Goal: Task Accomplishment & Management: Complete application form

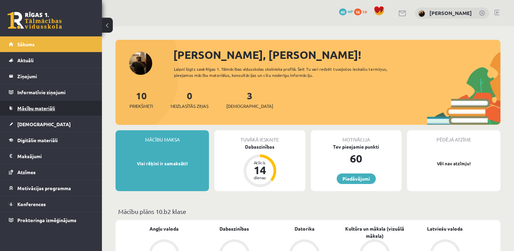
click at [49, 112] on link "Mācību materiāli" at bounding box center [51, 108] width 85 height 16
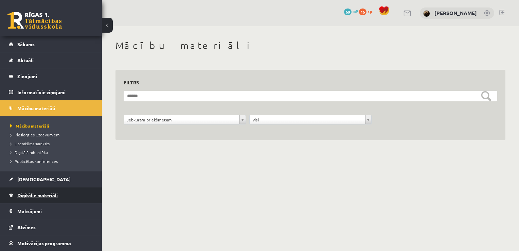
click at [59, 191] on link "Digitālie materiāli" at bounding box center [51, 195] width 85 height 16
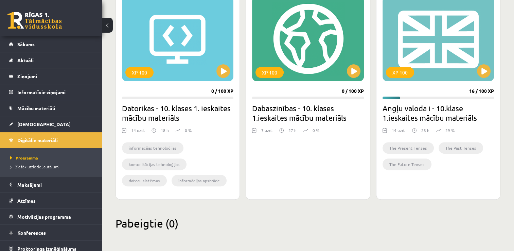
scroll to position [204, 0]
click at [477, 68] on button at bounding box center [484, 71] width 14 height 14
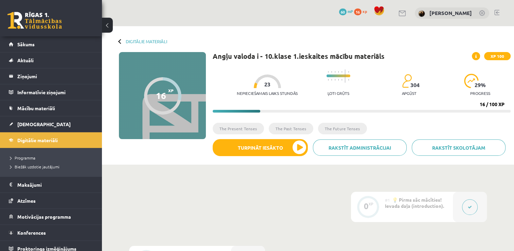
click at [483, 71] on div "Nepieciešamais laiks stundās 23 Ļoti grūts 304 apgūst 29 % progress" at bounding box center [374, 83] width 274 height 34
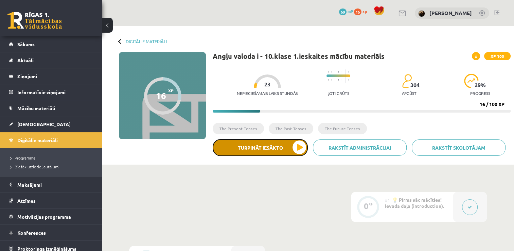
click at [272, 150] on button "Turpināt iesākto" at bounding box center [260, 147] width 95 height 17
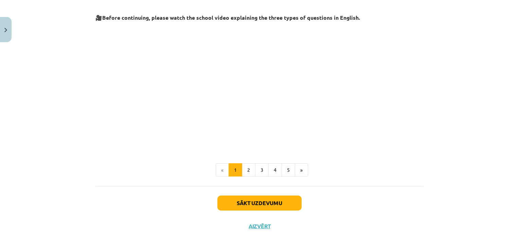
scroll to position [166, 0]
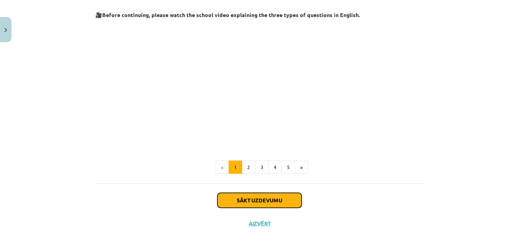
click at [290, 199] on button "Sākt uzdevumu" at bounding box center [259, 200] width 84 height 15
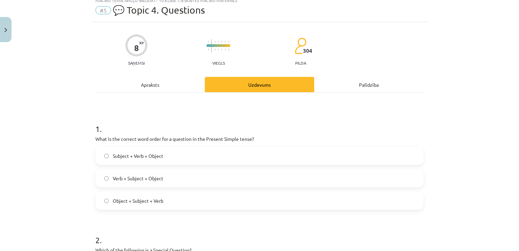
scroll to position [17, 0]
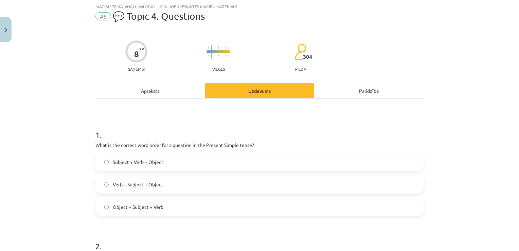
click at [203, 164] on label "Subject + Verb + Object" at bounding box center [259, 161] width 327 height 17
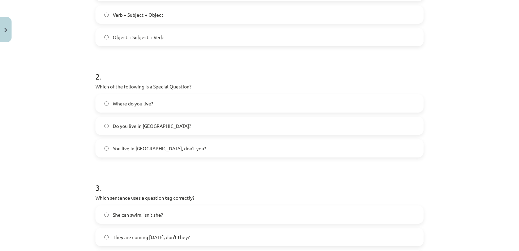
scroll to position [194, 0]
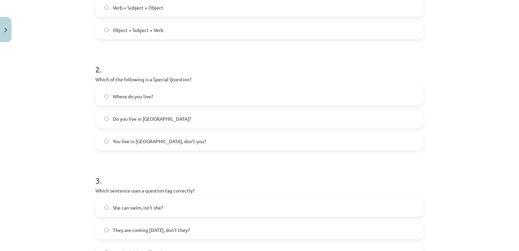
click at [203, 138] on label "You live in Riga, don’t you?" at bounding box center [259, 140] width 327 height 17
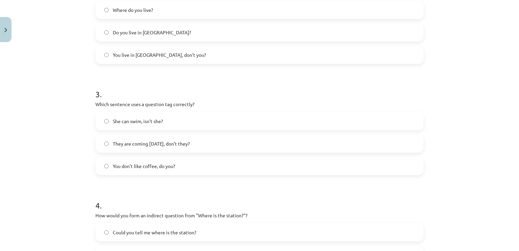
scroll to position [289, 0]
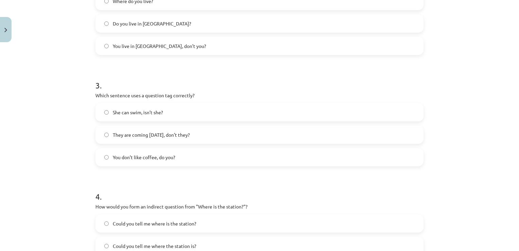
click at [204, 158] on label "You don’t like coffee, do you?" at bounding box center [259, 156] width 327 height 17
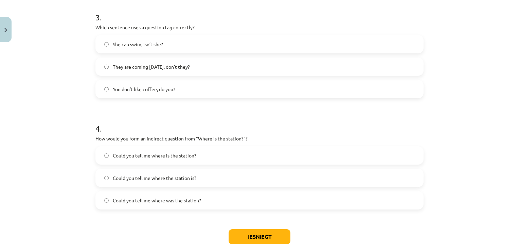
scroll to position [370, 0]
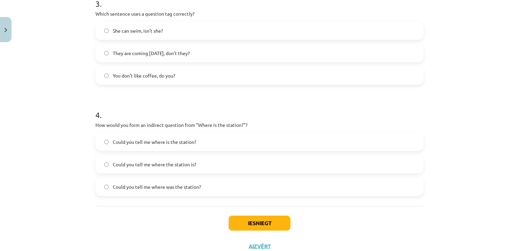
click at [160, 141] on span "Could you tell me where is the station?" at bounding box center [155, 141] width 84 height 7
click at [250, 223] on button "Iesniegt" at bounding box center [260, 222] width 62 height 15
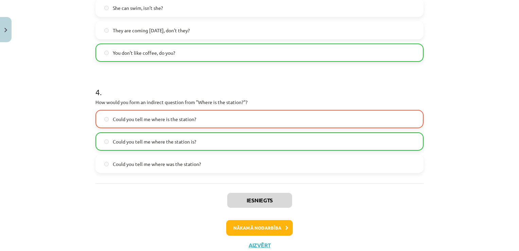
scroll to position [415, 0]
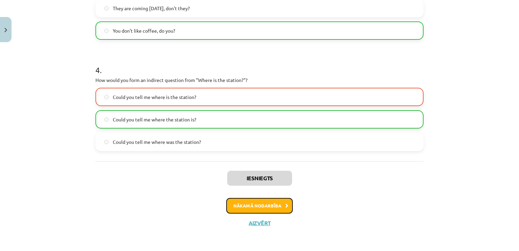
click at [279, 200] on button "Nākamā nodarbība" at bounding box center [259, 206] width 67 height 16
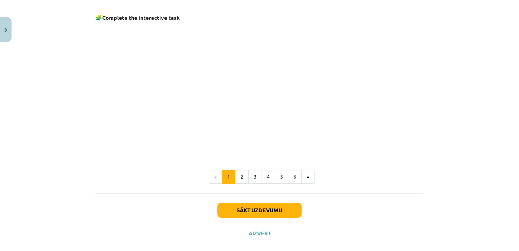
scroll to position [460, 0]
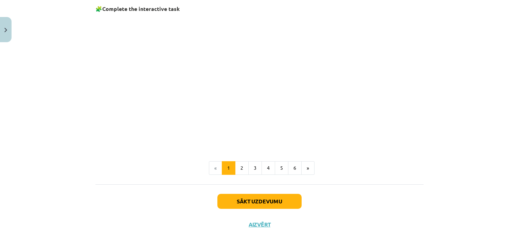
click at [342, 55] on p at bounding box center [259, 80] width 328 height 131
click at [237, 165] on button "2" at bounding box center [242, 168] width 14 height 14
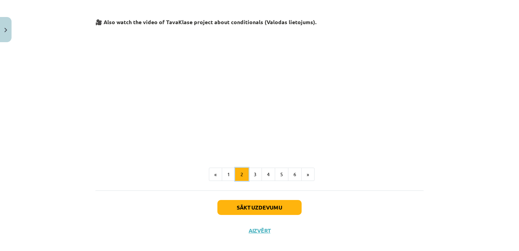
scroll to position [299, 0]
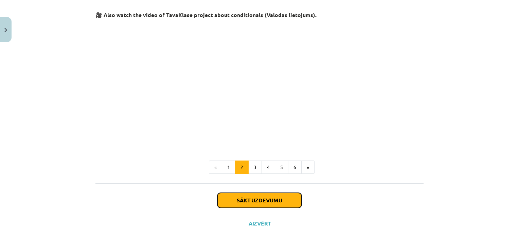
click at [268, 198] on button "Sākt uzdevumu" at bounding box center [259, 200] width 84 height 15
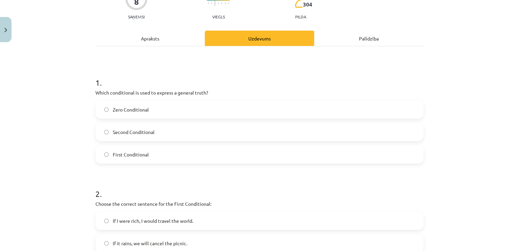
scroll to position [71, 0]
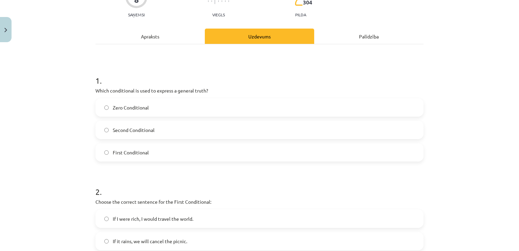
click at [265, 108] on label "Zero Conditional" at bounding box center [259, 107] width 327 height 17
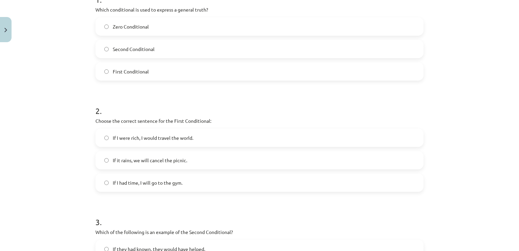
scroll to position [153, 0]
click at [182, 140] on label "If I were rich, I would travel the world." at bounding box center [259, 136] width 327 height 17
click at [228, 156] on label "If it rains, we will cancel the picnic." at bounding box center [259, 159] width 327 height 17
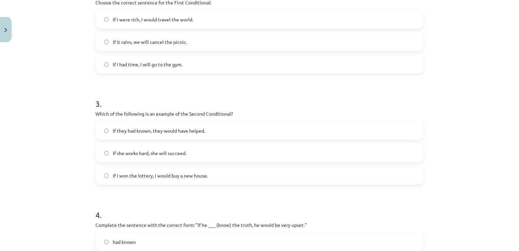
scroll to position [284, 0]
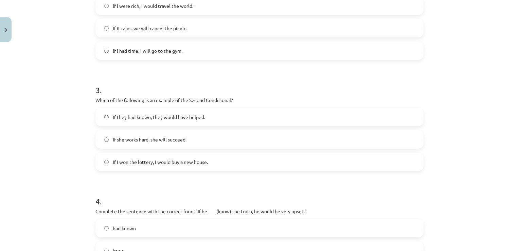
click at [182, 117] on span "If they had known, they would have helped." at bounding box center [159, 116] width 92 height 7
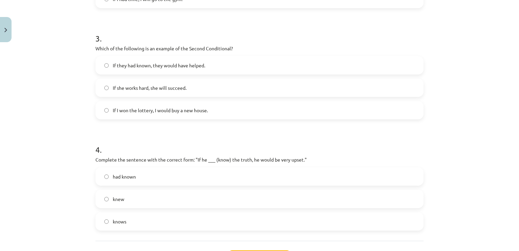
scroll to position [330, 0]
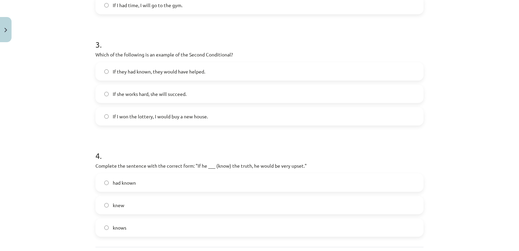
click at [254, 119] on label "If I won the lottery, I would buy a new house." at bounding box center [259, 116] width 327 height 17
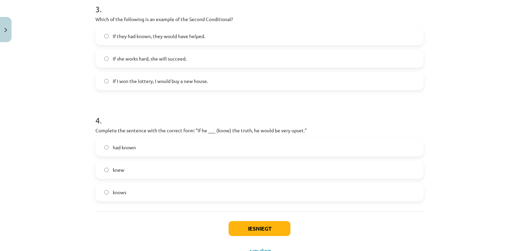
scroll to position [370, 0]
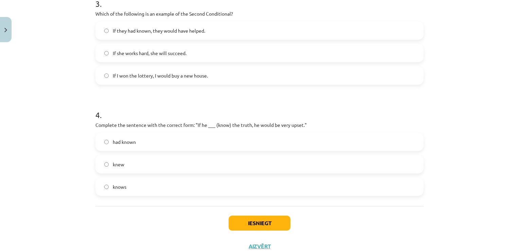
click at [237, 162] on label "knew" at bounding box center [259, 164] width 327 height 17
click at [270, 219] on button "Iesniegt" at bounding box center [260, 222] width 62 height 15
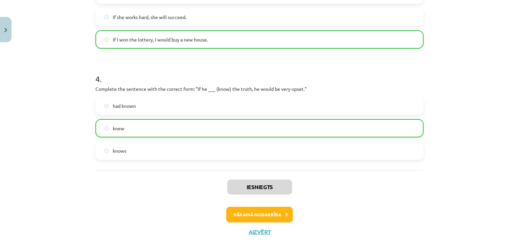
scroll to position [415, 0]
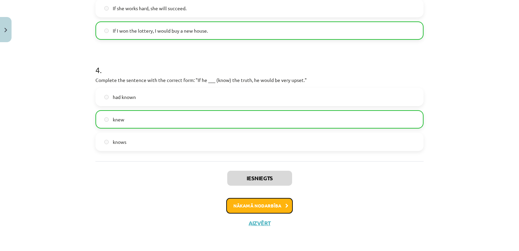
click at [279, 200] on button "Nākamā nodarbība" at bounding box center [259, 206] width 67 height 16
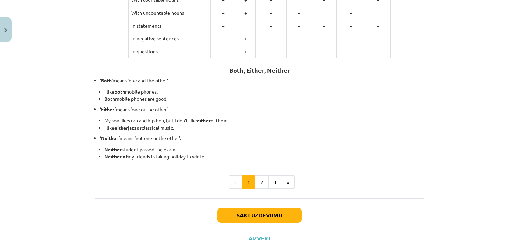
scroll to position [153, 0]
click at [256, 180] on button "2" at bounding box center [262, 182] width 14 height 14
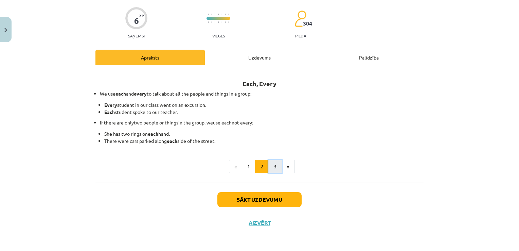
click at [275, 170] on button "3" at bounding box center [275, 167] width 14 height 14
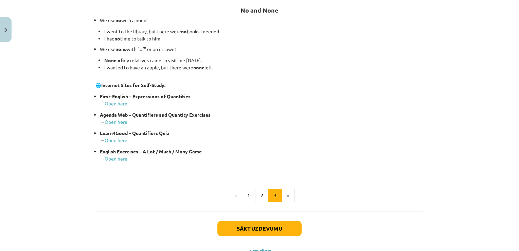
scroll to position [132, 0]
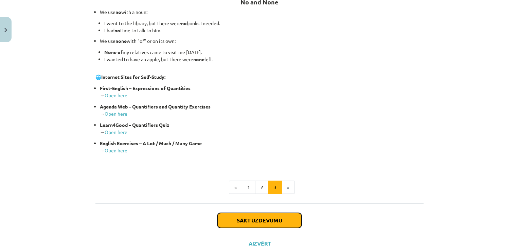
click at [282, 219] on button "Sākt uzdevumu" at bounding box center [259, 220] width 84 height 15
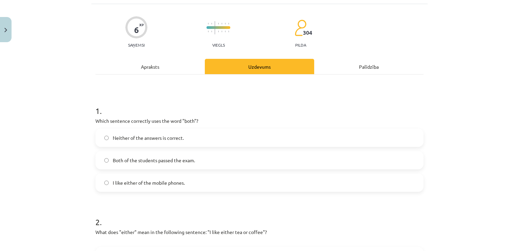
scroll to position [17, 0]
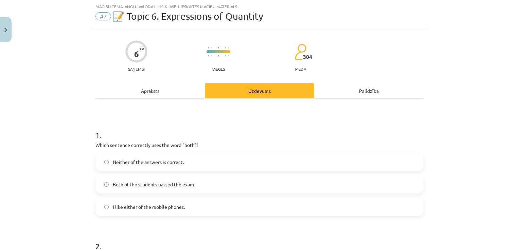
click at [249, 159] on label "Neither of the answers is correct." at bounding box center [259, 161] width 327 height 17
click at [278, 180] on label "Both of the students passed the exam." at bounding box center [259, 184] width 327 height 17
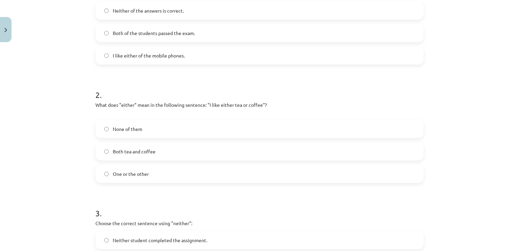
scroll to position [171, 0]
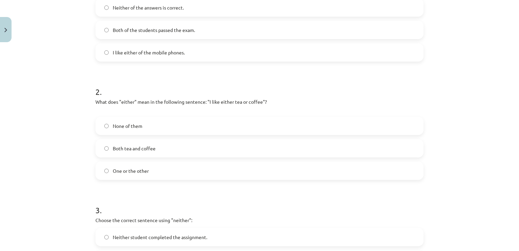
click at [222, 173] on label "One or the other" at bounding box center [259, 170] width 327 height 17
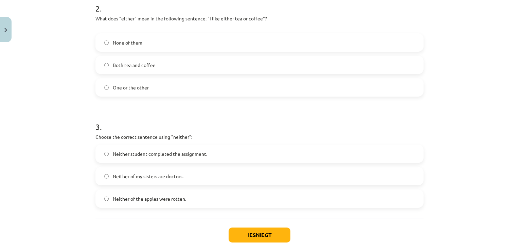
scroll to position [266, 0]
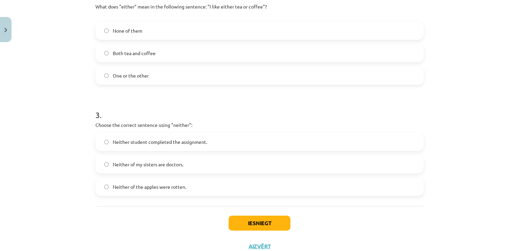
click at [216, 165] on label "Neither of my sisters are doctors." at bounding box center [259, 164] width 327 height 17
click at [262, 220] on button "Iesniegt" at bounding box center [260, 222] width 62 height 15
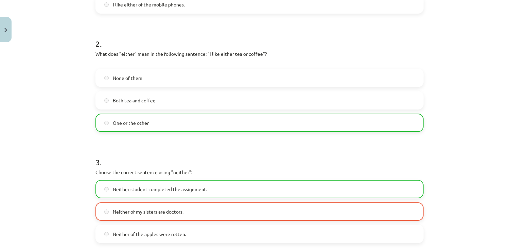
scroll to position [311, 0]
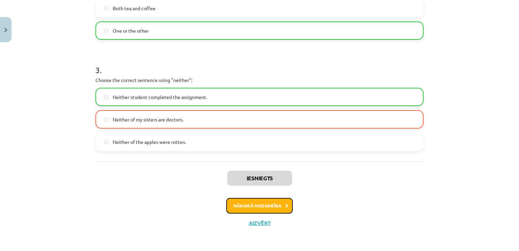
click at [270, 207] on button "Nākamā nodarbība" at bounding box center [259, 206] width 67 height 16
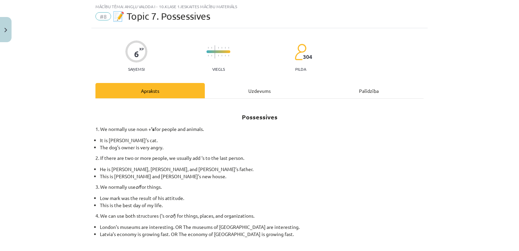
scroll to position [117, 0]
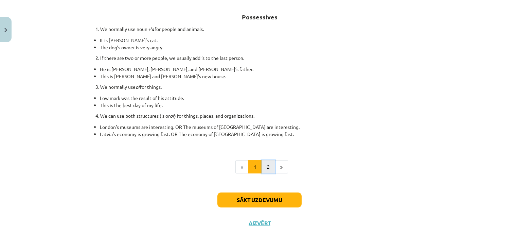
click at [263, 164] on button "2" at bounding box center [269, 167] width 14 height 14
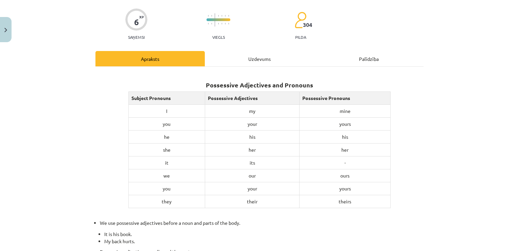
scroll to position [268, 0]
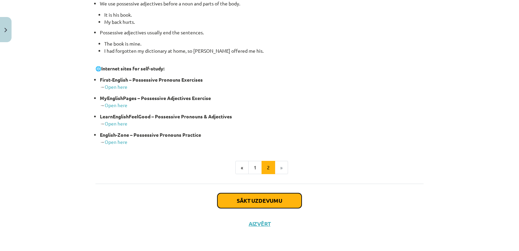
click at [284, 193] on button "Sākt uzdevumu" at bounding box center [259, 200] width 84 height 15
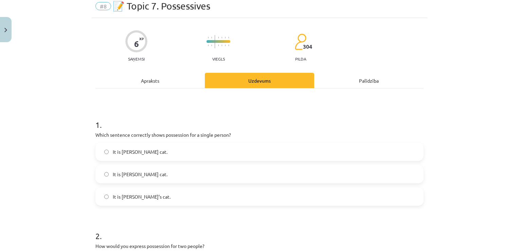
scroll to position [17, 0]
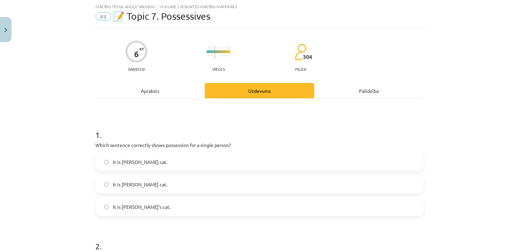
click at [173, 163] on label "It is Janes’s cat." at bounding box center [259, 161] width 327 height 17
click at [270, 213] on label "It is Jane’s cat." at bounding box center [259, 206] width 327 height 17
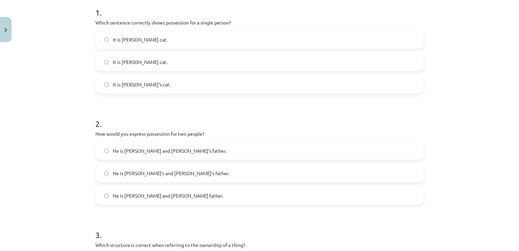
scroll to position [153, 0]
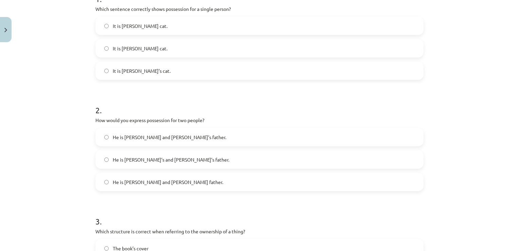
click at [179, 156] on label "He is Alice’s and James’s father." at bounding box center [259, 159] width 327 height 17
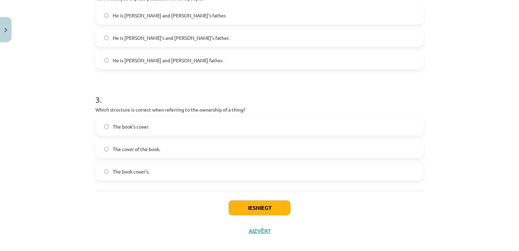
scroll to position [275, 0]
click at [158, 128] on label "The book’s cover" at bounding box center [259, 125] width 327 height 17
click at [261, 204] on button "Iesniegt" at bounding box center [260, 206] width 62 height 15
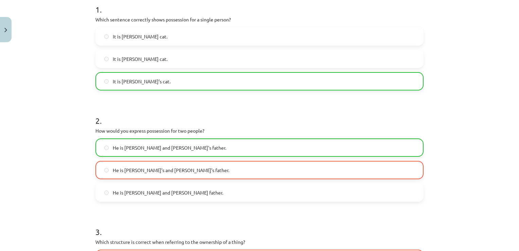
scroll to position [151, 0]
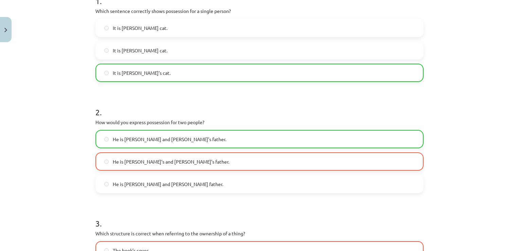
click at [373, 165] on label "He is Alice’s and James’s father." at bounding box center [259, 161] width 327 height 17
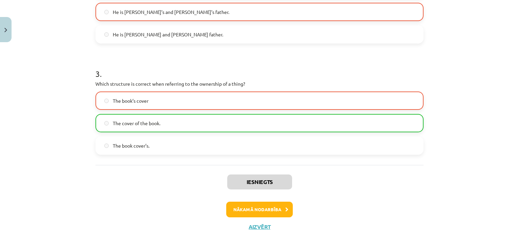
scroll to position [300, 0]
click at [270, 207] on button "Nākamā nodarbība" at bounding box center [259, 209] width 67 height 16
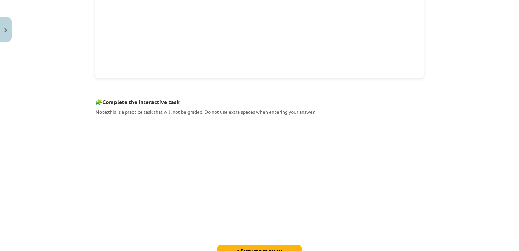
scroll to position [275, 0]
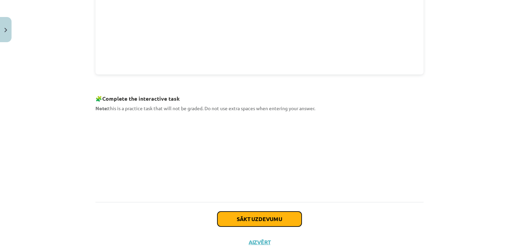
click at [259, 221] on button "Sākt uzdevumu" at bounding box center [259, 218] width 84 height 15
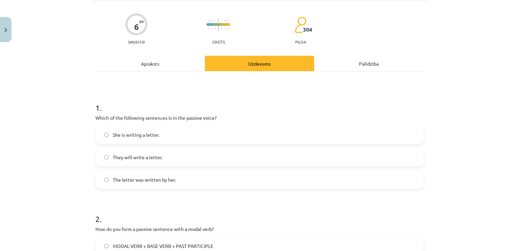
scroll to position [58, 0]
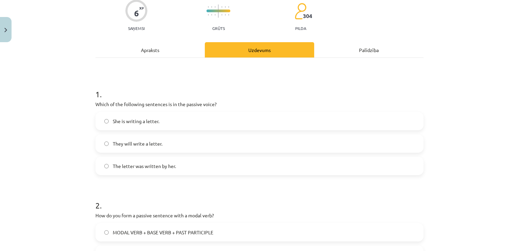
drag, startPoint x: 258, startPoint y: 165, endPoint x: 310, endPoint y: 170, distance: 51.9
click at [310, 170] on label "The letter was written by her." at bounding box center [259, 165] width 327 height 17
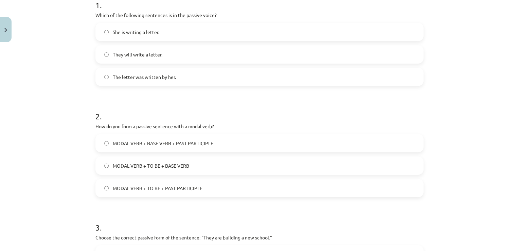
scroll to position [153, 0]
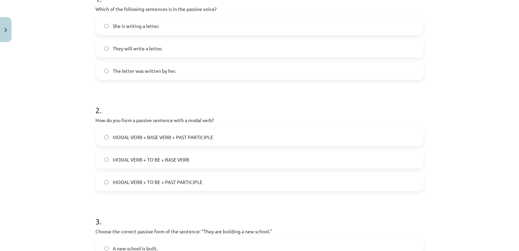
click at [227, 131] on label "MODAL VERB + BASE VERB + PAST PARTICIPLE" at bounding box center [259, 136] width 327 height 17
click at [382, 180] on label "MODAL VERB + TO BE + PAST PARTICIPLE" at bounding box center [259, 181] width 327 height 17
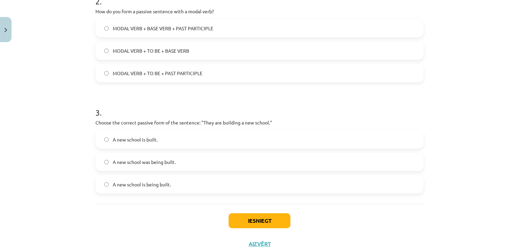
scroll to position [275, 0]
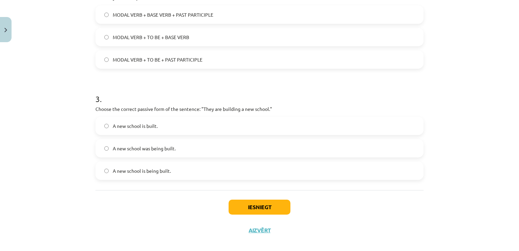
click at [178, 175] on label "A new school is being built." at bounding box center [259, 170] width 327 height 17
click at [265, 209] on button "Iesniegt" at bounding box center [260, 206] width 62 height 15
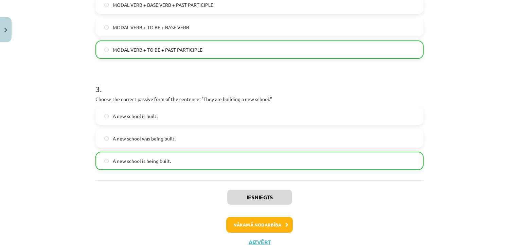
scroll to position [285, 0]
click at [260, 222] on button "Nākamā nodarbība" at bounding box center [259, 224] width 67 height 16
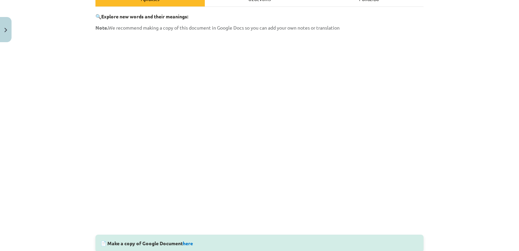
scroll to position [17, 0]
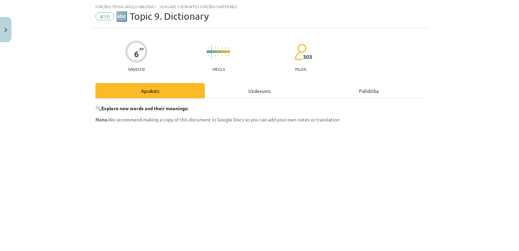
click at [513, 250] on div "Mācību tēma: Angļu valoda i - 10.klase 1.ieskaites mācību materiāls #10 🔤 Topic…" at bounding box center [259, 125] width 519 height 251
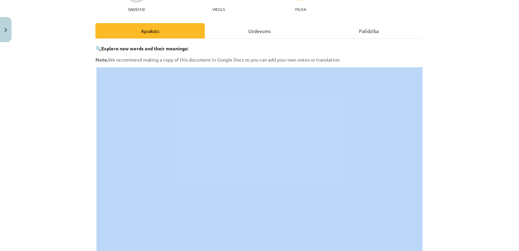
click at [513, 250] on div "Mācību tēma: Angļu valoda i - 10.klase 1.ieskaites mācību materiāls #10 🔤 Topic…" at bounding box center [259, 125] width 519 height 251
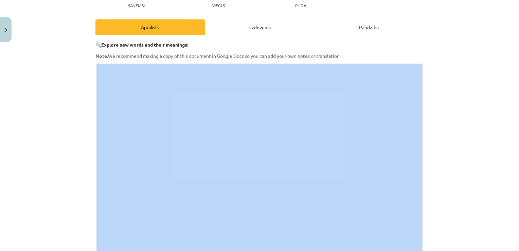
click at [513, 250] on div "Mācību tēma: Angļu valoda i - 10.klase 1.ieskaites mācību materiāls #10 🔤 Topic…" at bounding box center [259, 125] width 519 height 251
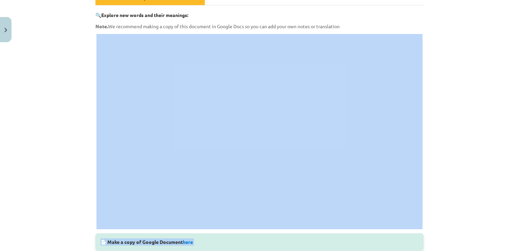
click at [513, 250] on div "Mācību tēma: Angļu valoda i - 10.klase 1.ieskaites mācību materiāls #10 🔤 Topic…" at bounding box center [259, 125] width 519 height 251
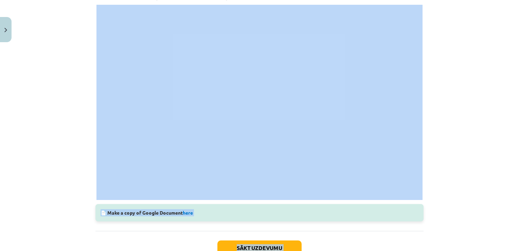
click at [458, 144] on div "Mācību tēma: Angļu valoda i - 10.klase 1.ieskaites mācību materiāls #10 🔤 Topic…" at bounding box center [259, 125] width 519 height 251
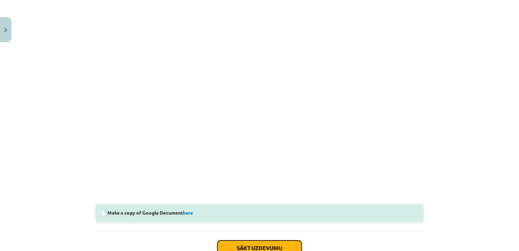
click at [256, 245] on button "Sākt uzdevumu" at bounding box center [259, 247] width 84 height 15
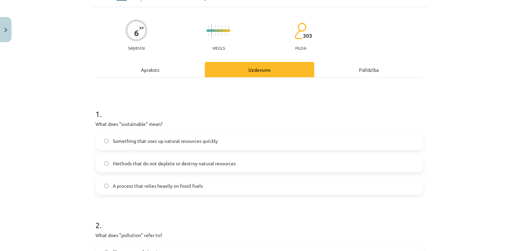
scroll to position [44, 0]
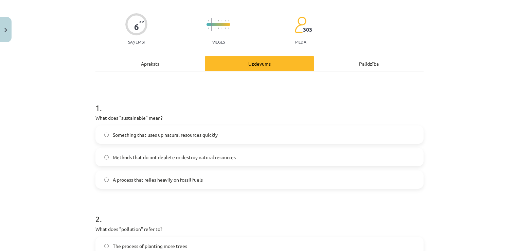
click at [209, 158] on span "Methods that do not deplete or destroy natural resources" at bounding box center [174, 157] width 123 height 7
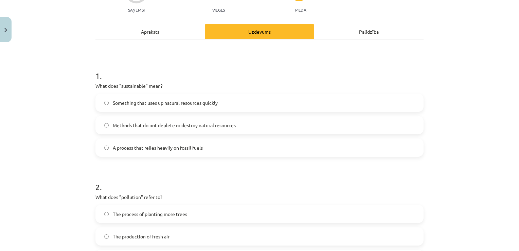
scroll to position [121, 0]
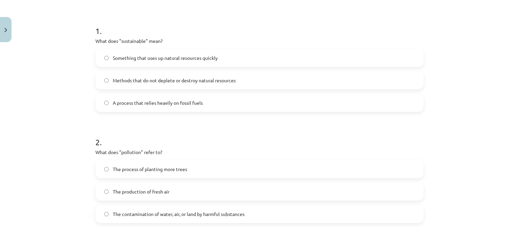
click at [333, 222] on label "The contamination of water, air, or land by harmful substances" at bounding box center [259, 213] width 327 height 17
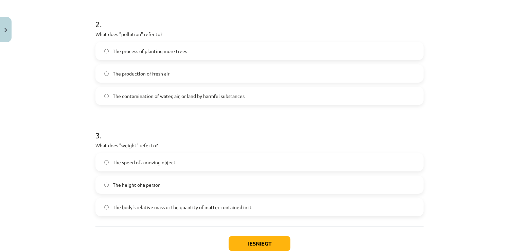
scroll to position [243, 0]
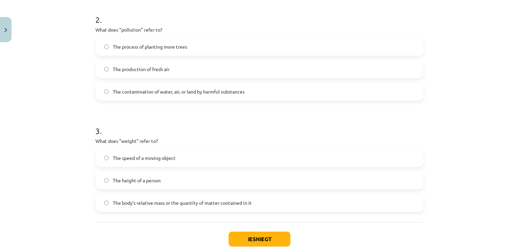
click at [166, 201] on span "The body's relative mass or the quantity of matter contained in it" at bounding box center [182, 202] width 139 height 7
click at [281, 238] on button "Iesniegt" at bounding box center [260, 238] width 62 height 15
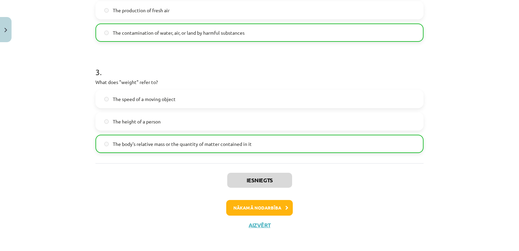
scroll to position [304, 0]
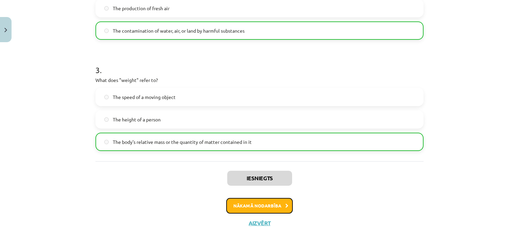
click at [279, 203] on button "Nākamā nodarbība" at bounding box center [259, 206] width 67 height 16
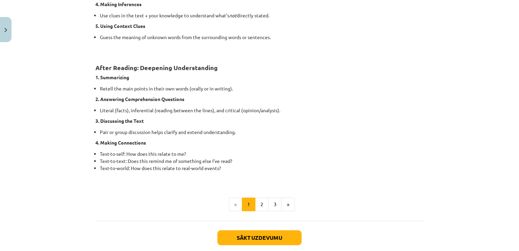
scroll to position [497, 0]
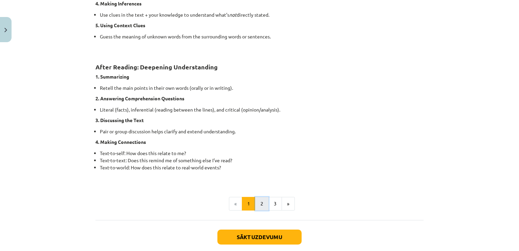
click at [262, 201] on button "2" at bounding box center [262, 204] width 14 height 14
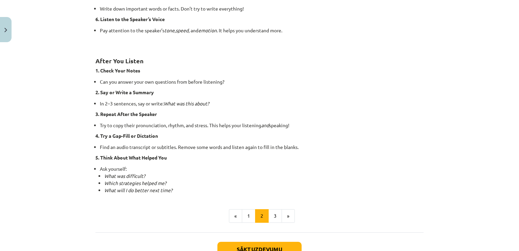
scroll to position [434, 0]
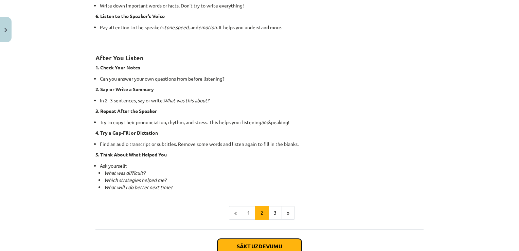
click at [281, 242] on button "Sākt uzdevumu" at bounding box center [259, 245] width 84 height 15
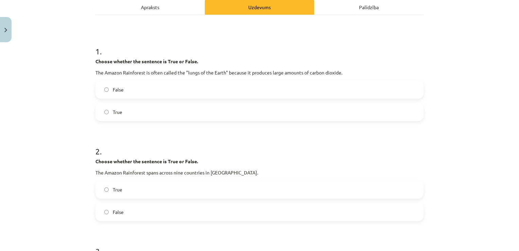
scroll to position [17, 0]
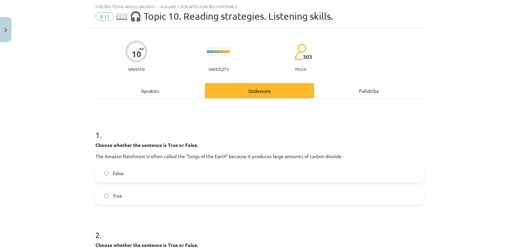
click at [304, 194] on label "True" at bounding box center [259, 195] width 327 height 17
click at [311, 180] on label "False" at bounding box center [259, 172] width 327 height 17
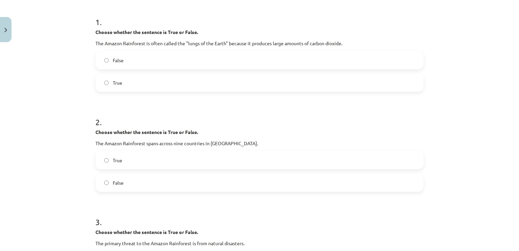
scroll to position [139, 0]
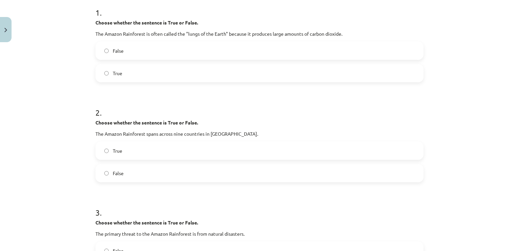
click at [262, 155] on label "True" at bounding box center [259, 150] width 327 height 17
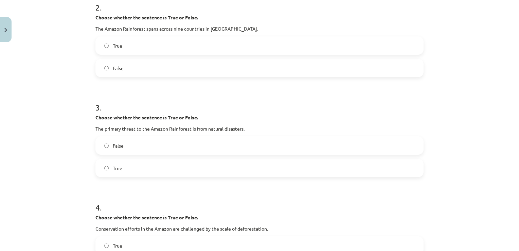
scroll to position [248, 0]
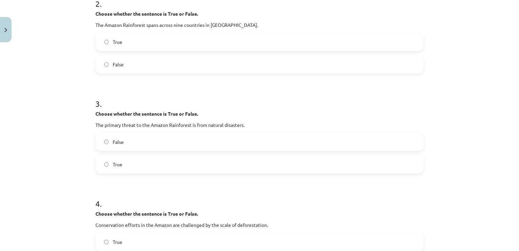
click at [210, 143] on label "False" at bounding box center [259, 141] width 327 height 17
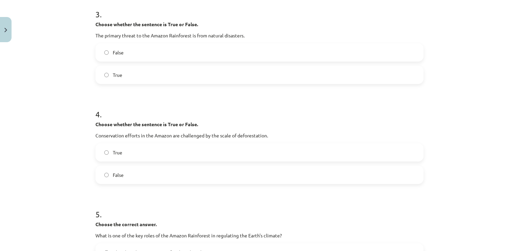
scroll to position [343, 0]
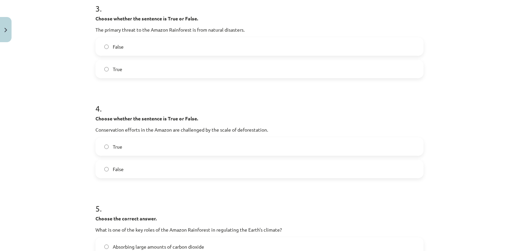
click at [209, 151] on label "True" at bounding box center [259, 146] width 327 height 17
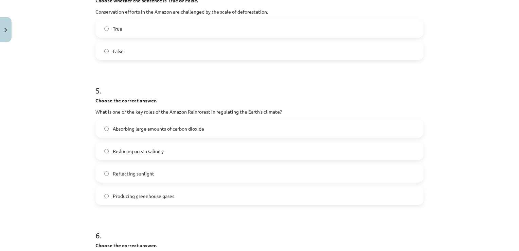
scroll to position [465, 0]
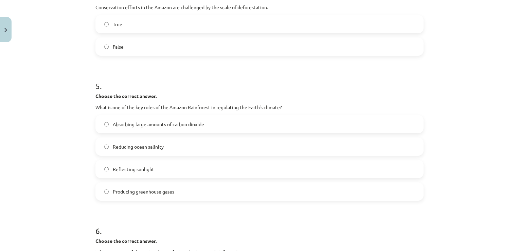
click at [224, 124] on label "Absorbing large amounts of carbon dioxide" at bounding box center [259, 124] width 327 height 17
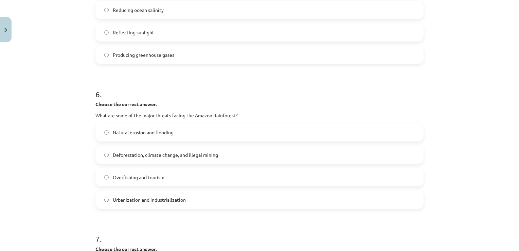
scroll to position [615, 0]
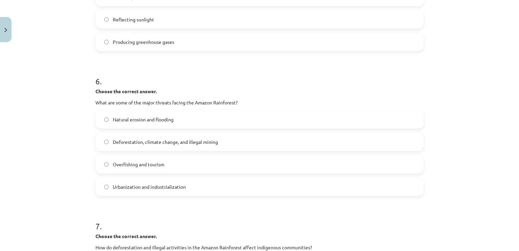
click at [181, 145] on span "Deforestation, climate change, and illegal mining" at bounding box center [165, 141] width 105 height 7
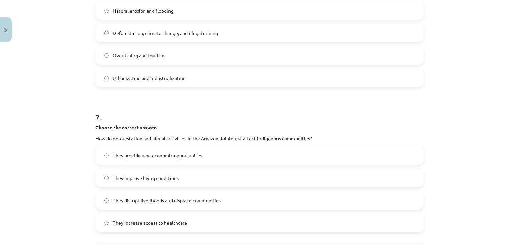
scroll to position [737, 0]
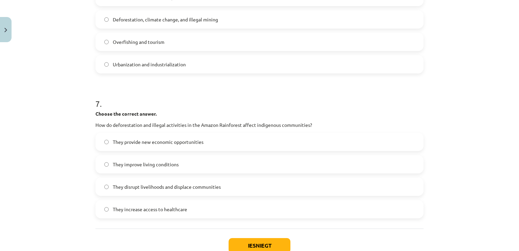
click at [194, 184] on span "They disrupt livelihoods and displace communities" at bounding box center [167, 186] width 108 height 7
click at [255, 243] on button "Iesniegt" at bounding box center [260, 245] width 62 height 15
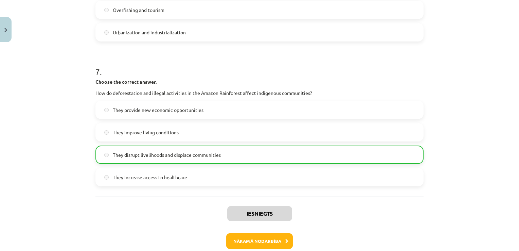
scroll to position [783, 0]
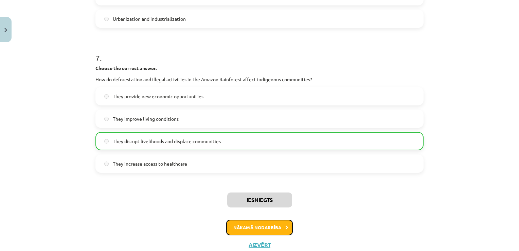
click at [268, 224] on button "Nākamā nodarbība" at bounding box center [259, 227] width 67 height 16
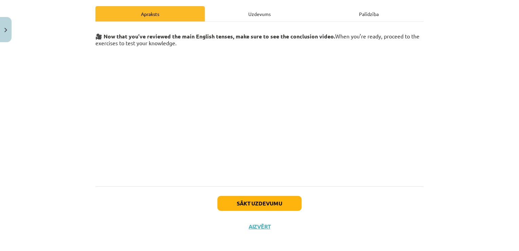
scroll to position [98, 0]
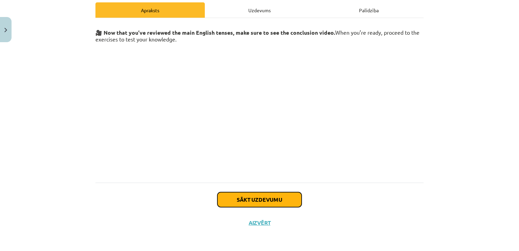
click at [275, 199] on button "Sākt uzdevumu" at bounding box center [259, 199] width 84 height 15
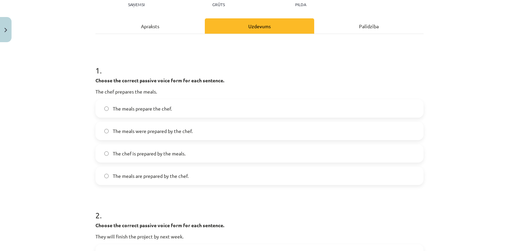
scroll to position [85, 0]
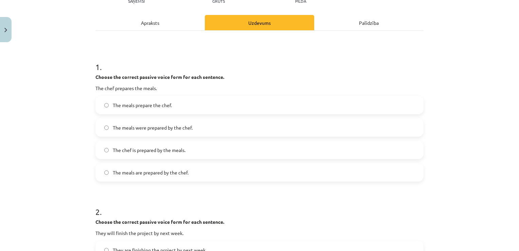
click at [162, 176] on label "The meals are prepared by the chef." at bounding box center [259, 172] width 327 height 17
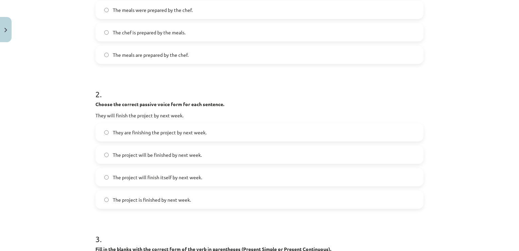
scroll to position [216, 0]
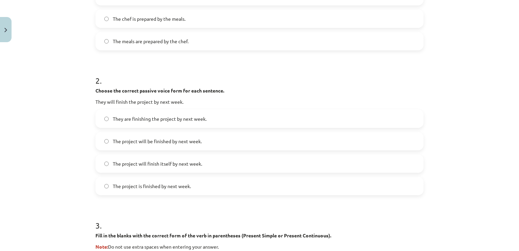
click at [188, 146] on label "The project will be finished by next week." at bounding box center [259, 140] width 327 height 17
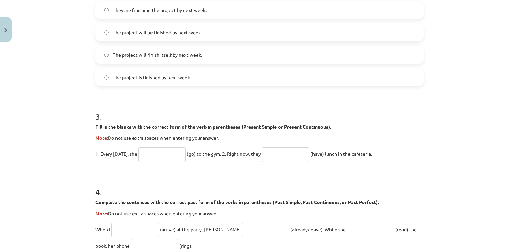
scroll to position [338, 0]
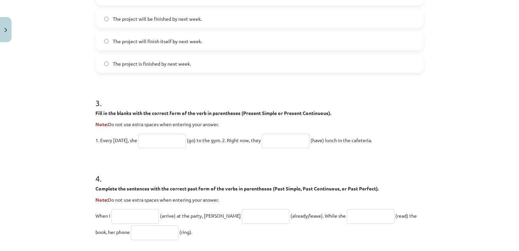
click at [173, 138] on input "text" at bounding box center [162, 141] width 48 height 15
type input "****"
click at [277, 139] on input "text" at bounding box center [286, 141] width 48 height 15
type input "**********"
click at [177, 140] on input "****" at bounding box center [162, 141] width 48 height 15
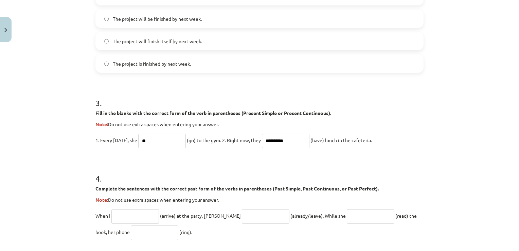
type input "*"
type input "****"
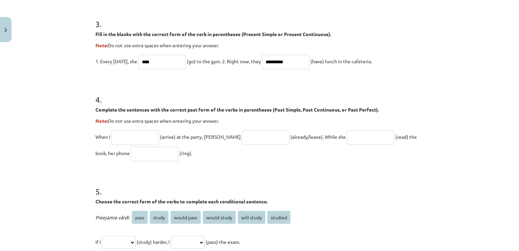
scroll to position [420, 0]
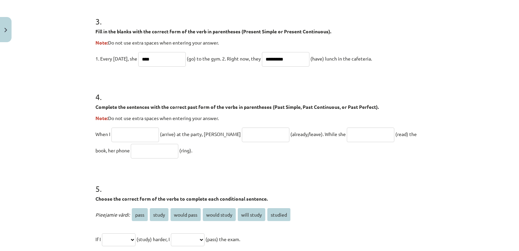
click at [129, 130] on input "text" at bounding box center [135, 134] width 48 height 15
type input "*******"
click at [250, 138] on input "text" at bounding box center [266, 134] width 48 height 15
type input "**********"
click at [347, 132] on input "text" at bounding box center [371, 134] width 48 height 15
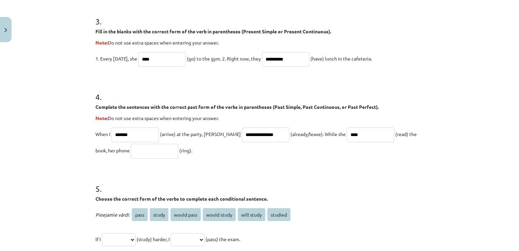
click at [131, 153] on input "text" at bounding box center [155, 151] width 48 height 15
click at [354, 133] on input "****" at bounding box center [371, 134] width 48 height 15
type input "*"
type input "**********"
click at [131, 151] on input "text" at bounding box center [155, 151] width 48 height 15
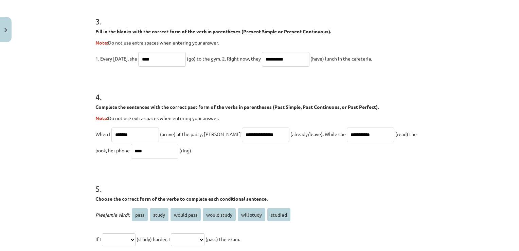
type input "****"
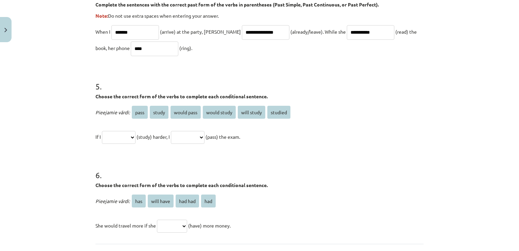
scroll to position [529, 0]
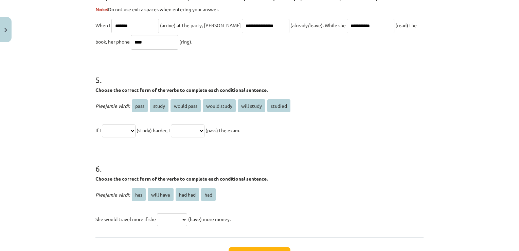
click at [131, 129] on select "**********" at bounding box center [119, 130] width 34 height 13
click at [136, 132] on select "**********" at bounding box center [119, 130] width 34 height 13
select select "*******"
click at [102, 124] on select "**********" at bounding box center [119, 130] width 34 height 13
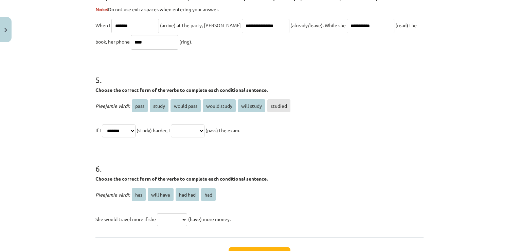
click at [204, 134] on select "**********" at bounding box center [188, 130] width 34 height 13
select select "**********"
click at [179, 124] on select "**********" at bounding box center [188, 130] width 34 height 13
click at [136, 130] on select "**********" at bounding box center [119, 130] width 34 height 13
select select "*****"
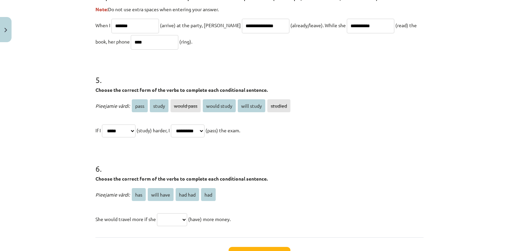
click at [102, 124] on select "**********" at bounding box center [119, 130] width 34 height 13
click at [199, 126] on select "**********" at bounding box center [188, 130] width 34 height 13
click at [179, 124] on select "**********" at bounding box center [188, 130] width 34 height 13
click at [205, 130] on select "**********" at bounding box center [188, 130] width 34 height 13
select select "**********"
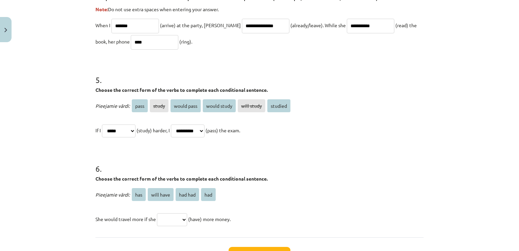
click at [179, 124] on select "**********" at bounding box center [188, 130] width 34 height 13
click at [132, 131] on select "**********" at bounding box center [119, 130] width 34 height 13
select select "*******"
click at [102, 124] on select "**********" at bounding box center [119, 130] width 34 height 13
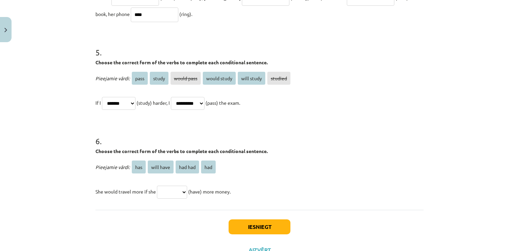
scroll to position [569, 0]
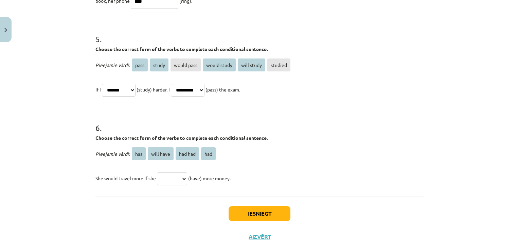
click at [173, 180] on select "*** ********* ******* ***" at bounding box center [172, 178] width 30 height 13
select select "***"
click at [157, 172] on select "*** ********* ******* ***" at bounding box center [172, 178] width 30 height 13
click at [262, 212] on button "Iesniegt" at bounding box center [260, 213] width 62 height 15
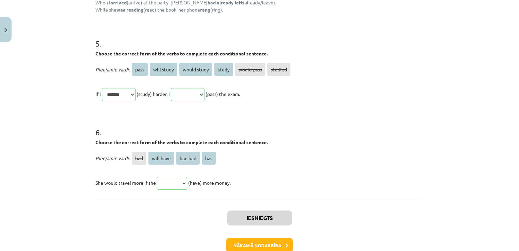
scroll to position [678, 0]
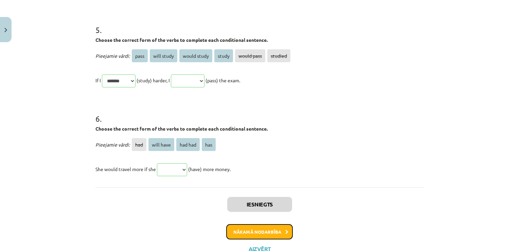
click at [279, 232] on button "Nākamā nodarbība" at bounding box center [259, 232] width 67 height 16
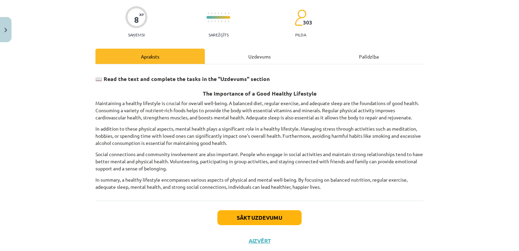
scroll to position [58, 0]
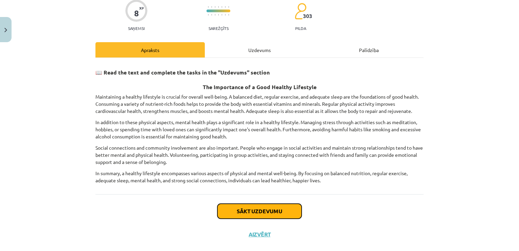
click at [261, 210] on button "Sākt uzdevumu" at bounding box center [259, 211] width 84 height 15
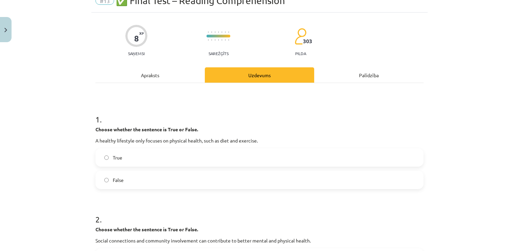
scroll to position [17, 0]
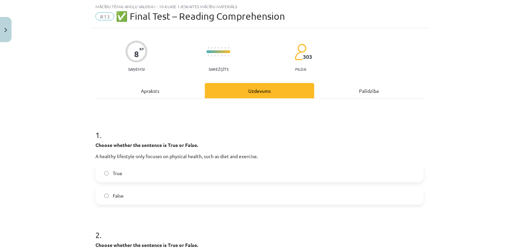
click at [248, 172] on label "True" at bounding box center [259, 172] width 327 height 17
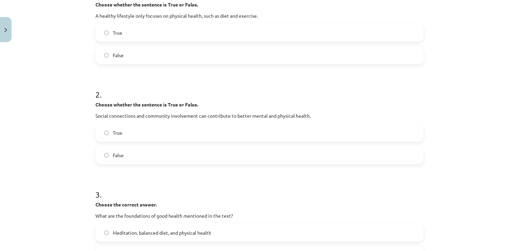
scroll to position [166, 0]
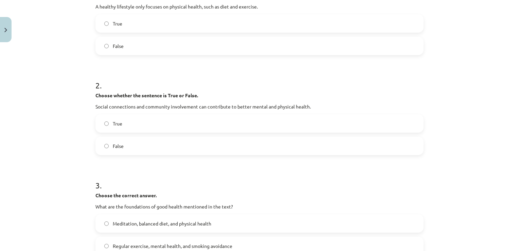
click at [285, 118] on label "True" at bounding box center [259, 123] width 327 height 17
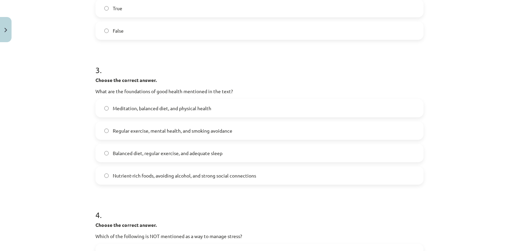
scroll to position [289, 0]
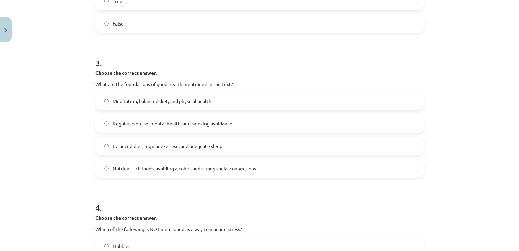
click at [233, 149] on label "Balanced diet, regular exercise, and adequate sleep" at bounding box center [259, 145] width 327 height 17
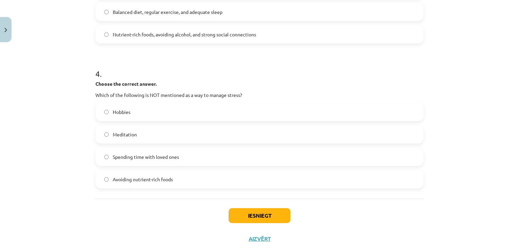
scroll to position [425, 0]
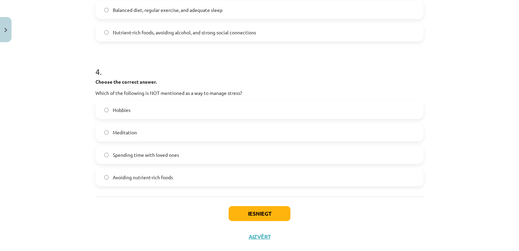
click at [241, 94] on p "Which of the following is NOT mentioned as a way to manage stress?" at bounding box center [259, 92] width 328 height 7
click at [196, 181] on label "Avoiding nutrient-rich foods" at bounding box center [259, 177] width 327 height 17
click at [248, 209] on button "Iesniegt" at bounding box center [260, 213] width 62 height 15
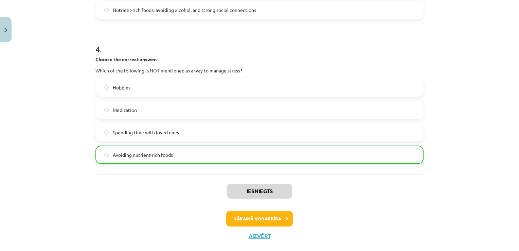
scroll to position [460, 0]
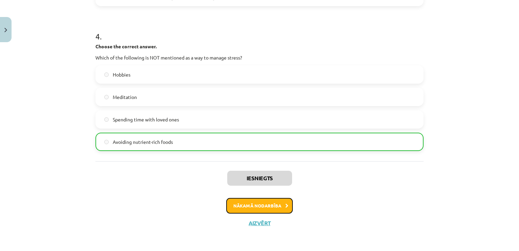
click at [265, 203] on button "Nākamā nodarbība" at bounding box center [259, 206] width 67 height 16
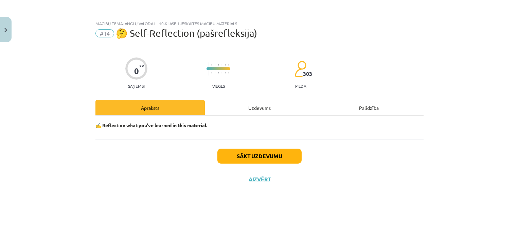
scroll to position [0, 0]
drag, startPoint x: 235, startPoint y: 135, endPoint x: 252, endPoint y: 155, distance: 25.8
click at [252, 155] on div "0 XP Saņemsi Viegls 303 pilda Apraksts Uzdevums Palīdzība ✍️ Reflect on what yo…" at bounding box center [259, 139] width 336 height 189
drag, startPoint x: 252, startPoint y: 155, endPoint x: 290, endPoint y: 152, distance: 38.2
click at [290, 152] on button "Sākt uzdevumu" at bounding box center [259, 155] width 84 height 15
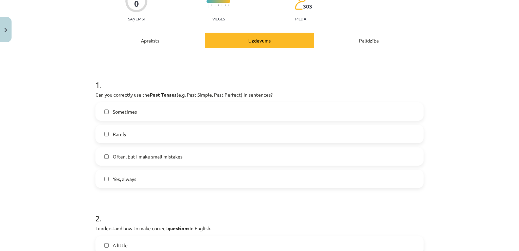
scroll to position [68, 0]
click at [193, 155] on label "Often, but I make small mistakes" at bounding box center [259, 155] width 327 height 17
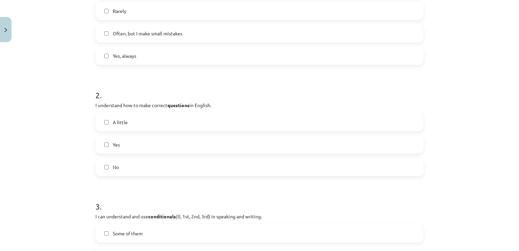
scroll to position [204, 0]
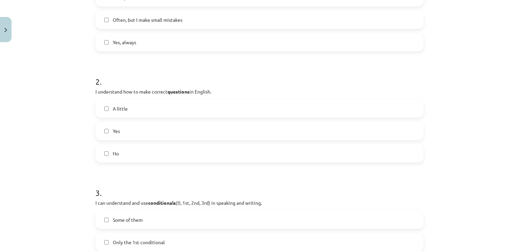
click at [285, 131] on label "Yes" at bounding box center [259, 130] width 327 height 17
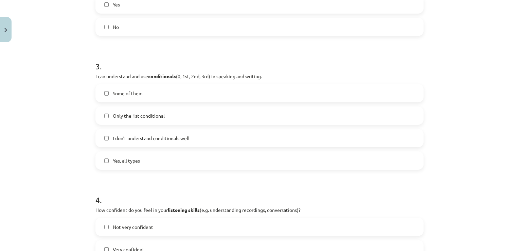
scroll to position [344, 0]
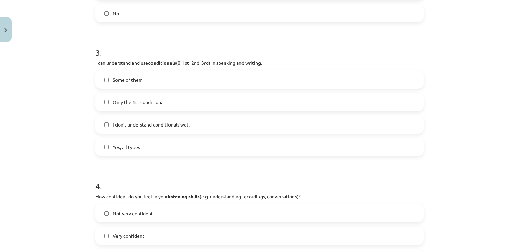
click at [211, 77] on label "Some of them" at bounding box center [259, 79] width 327 height 17
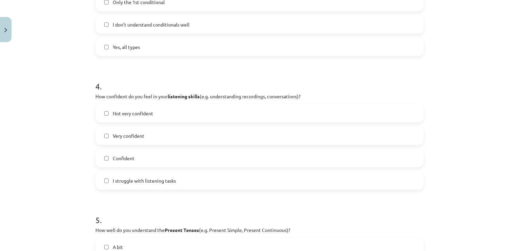
scroll to position [462, 0]
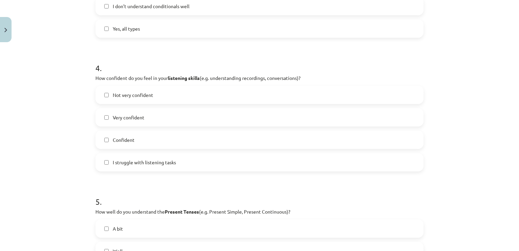
click at [169, 139] on label "Confident" at bounding box center [259, 139] width 327 height 17
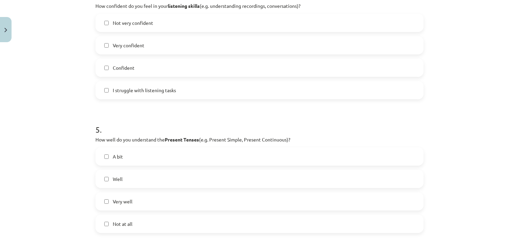
scroll to position [584, 0]
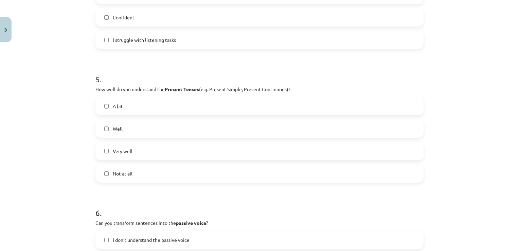
click at [177, 128] on label "Well" at bounding box center [259, 128] width 327 height 17
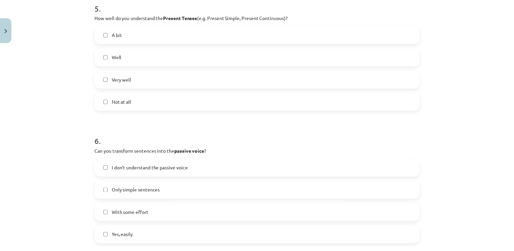
scroll to position [706, 0]
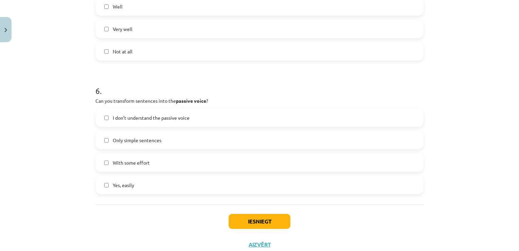
click at [134, 164] on span "With some effort" at bounding box center [131, 162] width 37 height 7
click at [252, 222] on button "Iesniegt" at bounding box center [260, 221] width 62 height 15
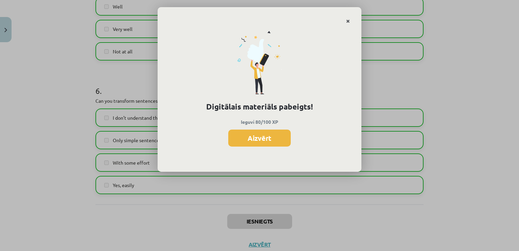
click at [346, 22] on link "Close" at bounding box center [348, 21] width 12 height 13
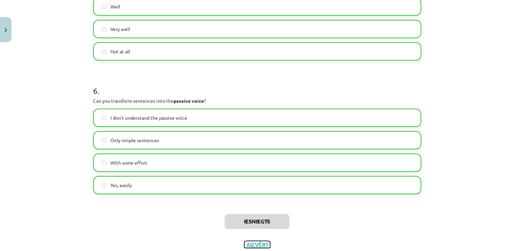
click at [257, 241] on button "Aizvērt" at bounding box center [257, 244] width 26 height 7
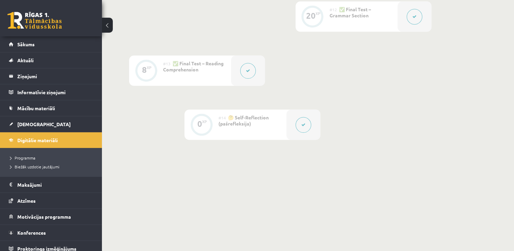
scroll to position [791, 0]
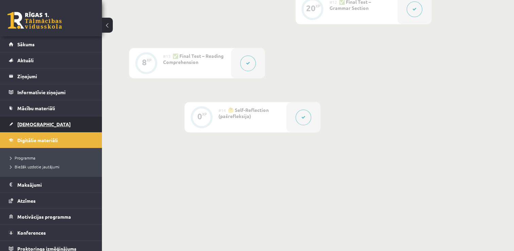
click at [68, 125] on link "[DEMOGRAPHIC_DATA]" at bounding box center [51, 124] width 85 height 16
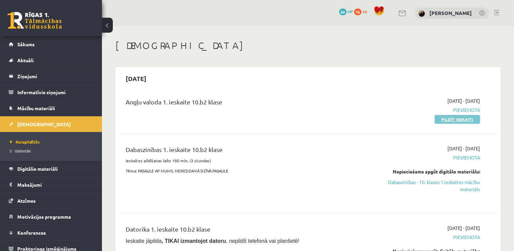
click at [460, 121] on link "Pildīt ieskaiti" at bounding box center [458, 119] width 46 height 9
click at [462, 118] on link "Pildīt ieskaiti" at bounding box center [458, 119] width 46 height 9
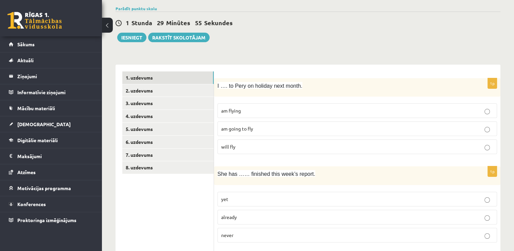
scroll to position [54, 0]
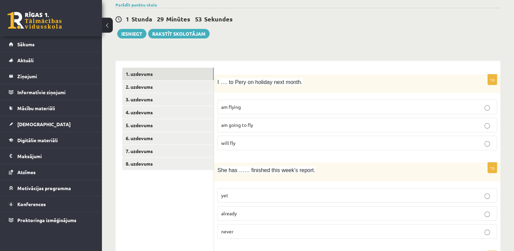
click at [282, 126] on p "am going to fly" at bounding box center [357, 124] width 272 height 7
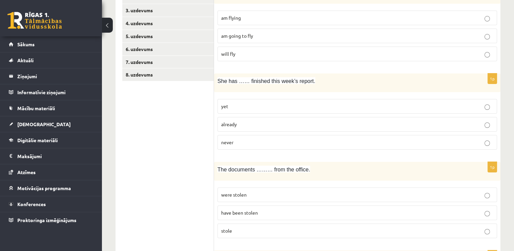
scroll to position [149, 0]
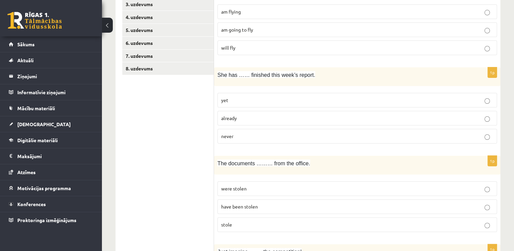
click at [253, 117] on p "already" at bounding box center [357, 117] width 272 height 7
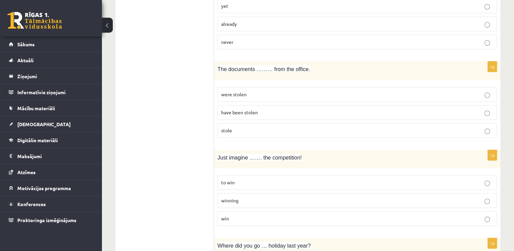
scroll to position [245, 0]
click at [272, 92] on p "were stolen" at bounding box center [357, 93] width 272 height 7
click at [428, 114] on label "have been stolen" at bounding box center [357, 111] width 280 height 15
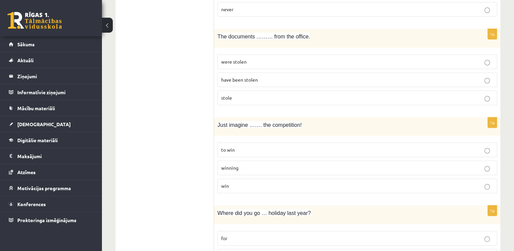
scroll to position [290, 0]
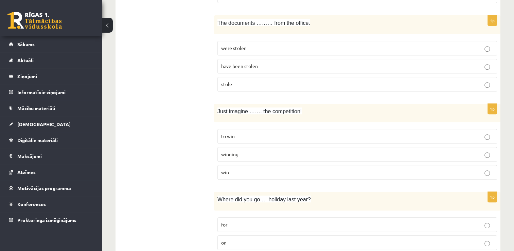
click at [399, 48] on p "were stolen" at bounding box center [357, 48] width 272 height 7
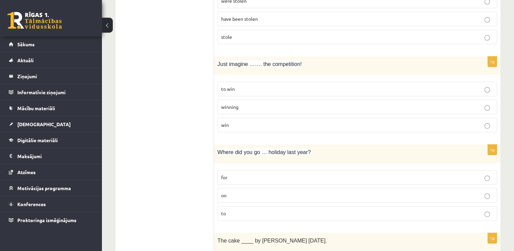
scroll to position [344, 0]
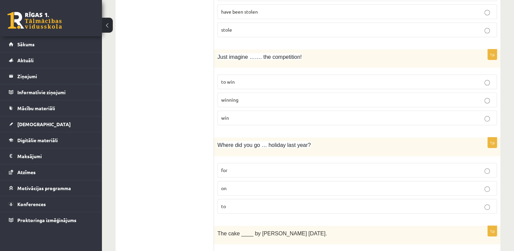
click at [268, 97] on p "winning" at bounding box center [357, 99] width 272 height 7
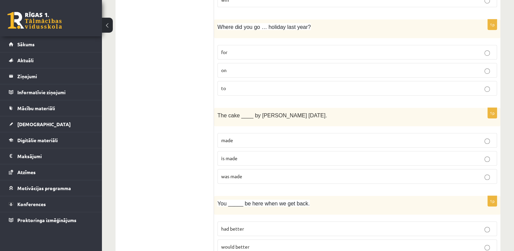
scroll to position [466, 0]
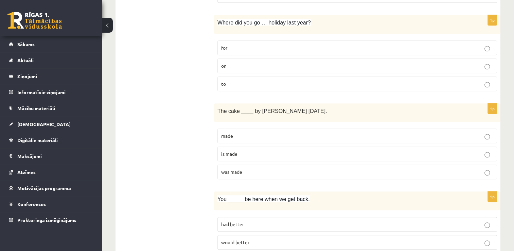
click at [381, 64] on p "on" at bounding box center [357, 65] width 272 height 7
click at [288, 168] on p "was made" at bounding box center [357, 171] width 272 height 7
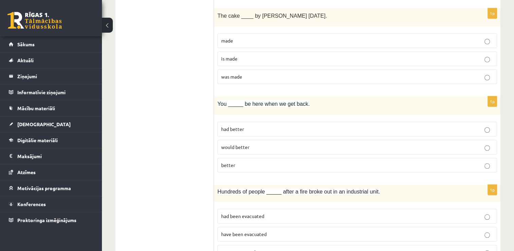
scroll to position [575, 0]
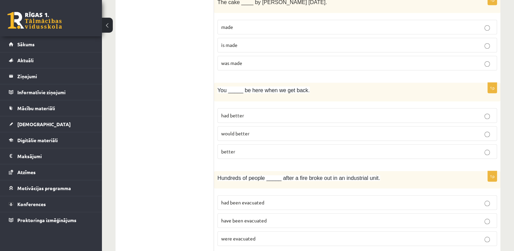
click at [296, 154] on label "better" at bounding box center [357, 151] width 280 height 15
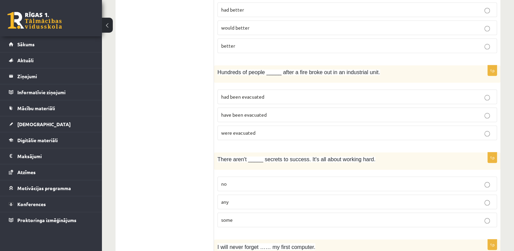
scroll to position [684, 0]
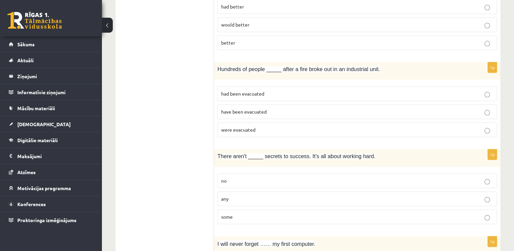
click at [320, 127] on p "were evacuated" at bounding box center [357, 129] width 272 height 7
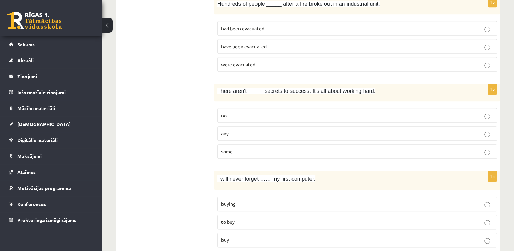
scroll to position [752, 0]
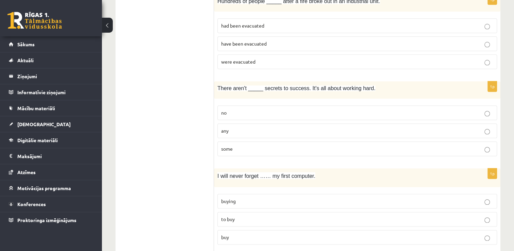
click at [275, 131] on label "any" at bounding box center [357, 130] width 280 height 15
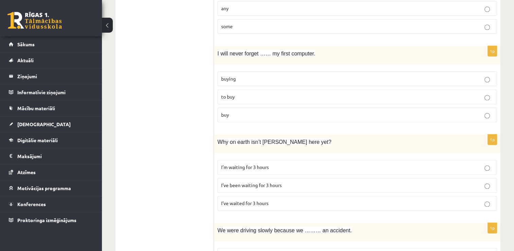
scroll to position [879, 0]
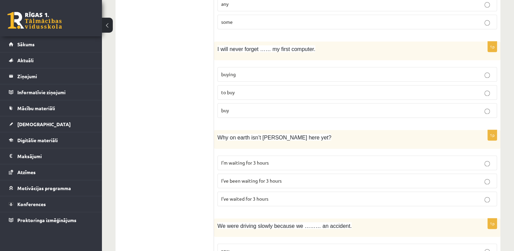
click at [294, 71] on p "buying" at bounding box center [357, 74] width 272 height 7
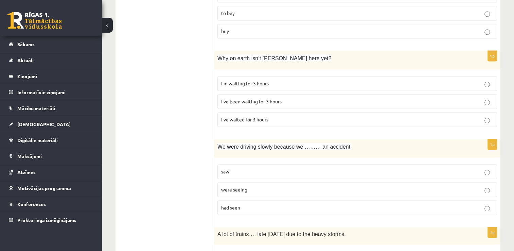
scroll to position [960, 0]
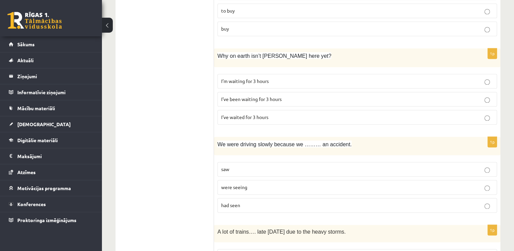
click at [336, 95] on p "I’ve been waiting for 3 hours" at bounding box center [357, 98] width 272 height 7
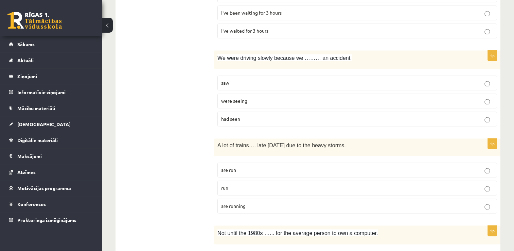
scroll to position [1060, 0]
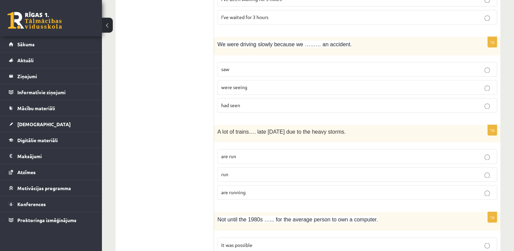
click at [303, 68] on label "saw" at bounding box center [357, 69] width 280 height 15
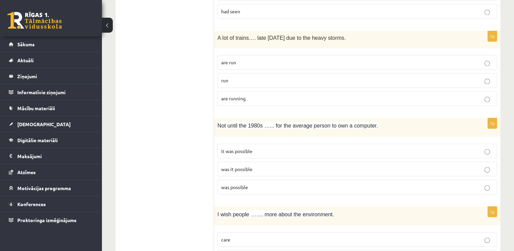
scroll to position [1155, 0]
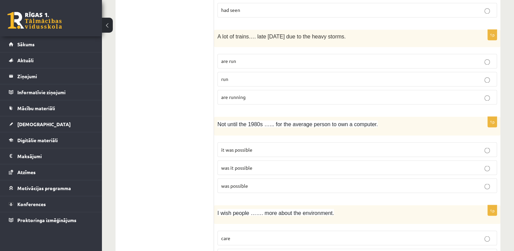
click at [325, 93] on p "are running" at bounding box center [357, 96] width 272 height 7
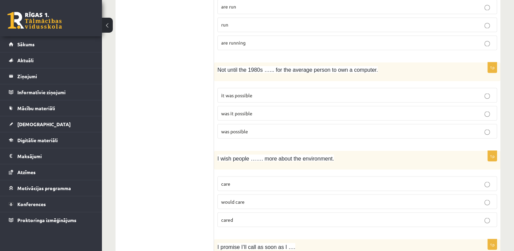
scroll to position [1223, 0]
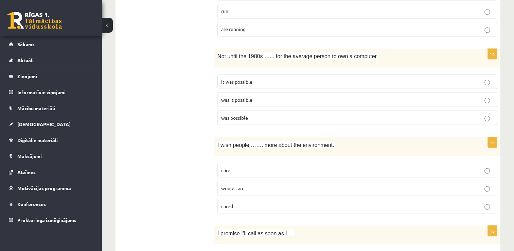
click at [285, 78] on p "it was possible" at bounding box center [357, 81] width 272 height 7
click at [387, 99] on label "was it possible" at bounding box center [357, 99] width 280 height 15
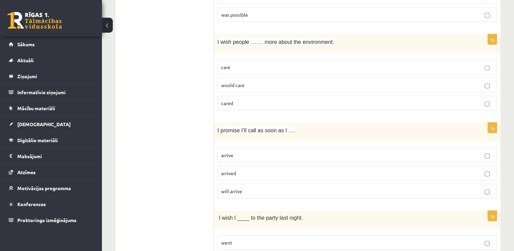
scroll to position [1327, 0]
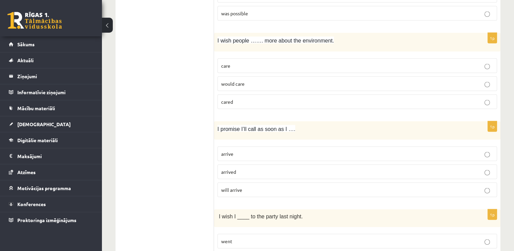
click at [331, 80] on p "would care" at bounding box center [357, 83] width 272 height 7
click at [455, 98] on p "cared" at bounding box center [357, 101] width 272 height 7
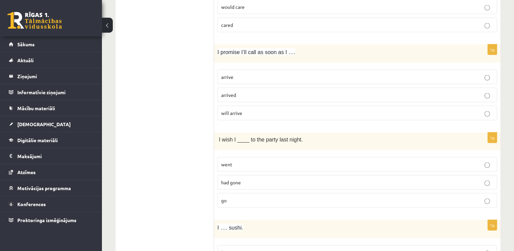
scroll to position [1404, 0]
click at [342, 74] on label "arrive" at bounding box center [357, 76] width 280 height 15
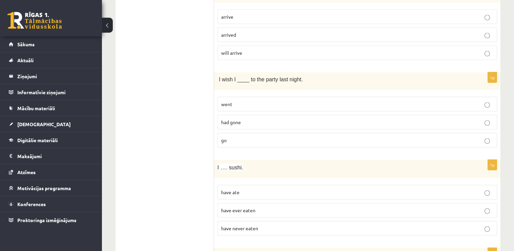
scroll to position [1472, 0]
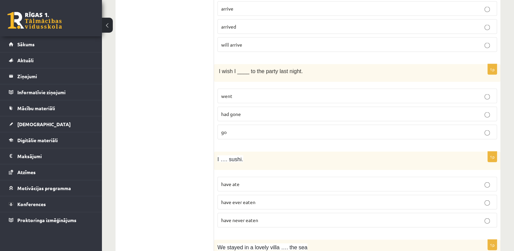
click at [346, 111] on label "had gone" at bounding box center [357, 114] width 280 height 15
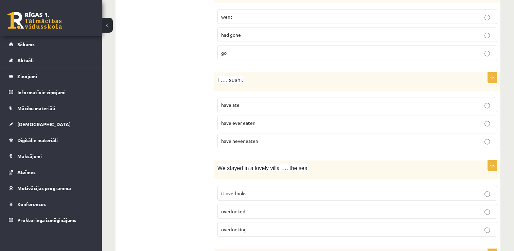
scroll to position [1554, 0]
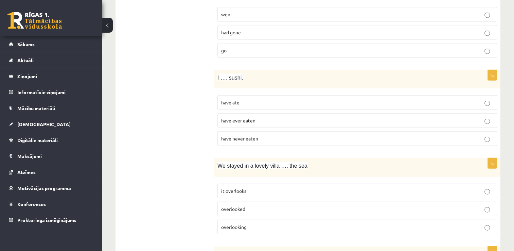
click at [331, 135] on p "have never eaten" at bounding box center [357, 138] width 272 height 7
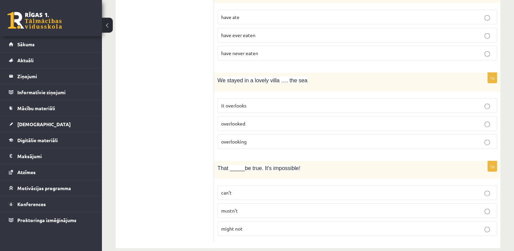
scroll to position [1640, 0]
click at [267, 101] on p "it overlooks" at bounding box center [357, 104] width 272 height 7
click at [266, 188] on p "can’t" at bounding box center [357, 191] width 272 height 7
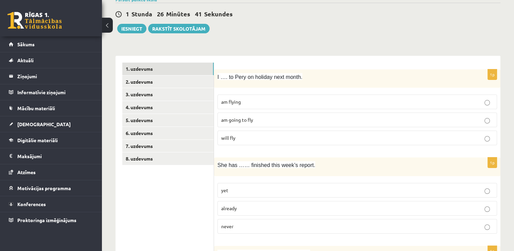
scroll to position [37, 0]
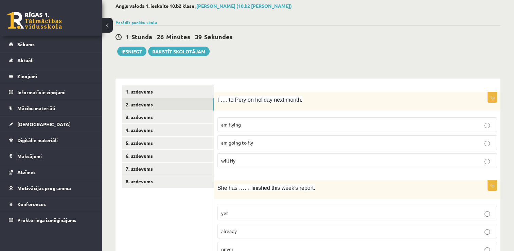
click at [181, 101] on link "2. uzdevums" at bounding box center [167, 104] width 91 height 13
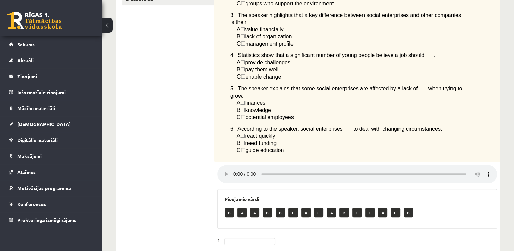
scroll to position [218, 0]
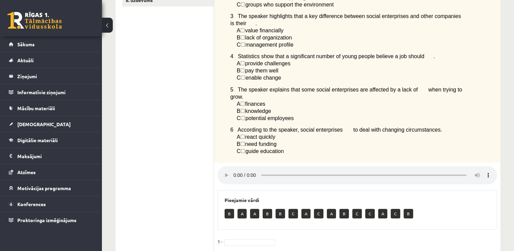
click at [481, 98] on div "Listen to a podcast about businesses helping to change society. Choose the corr…" at bounding box center [357, 37] width 286 height 252
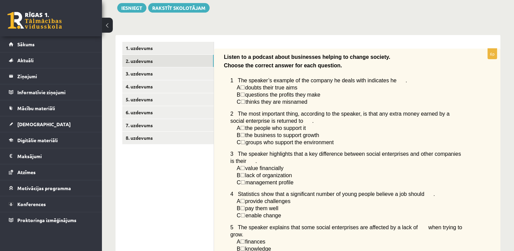
scroll to position [87, 0]
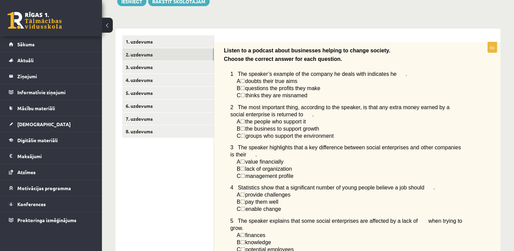
click at [245, 82] on span "☐" at bounding box center [242, 81] width 5 height 6
click at [245, 81] on span "☐" at bounding box center [242, 81] width 5 height 6
click at [245, 80] on span "☐" at bounding box center [242, 81] width 5 height 6
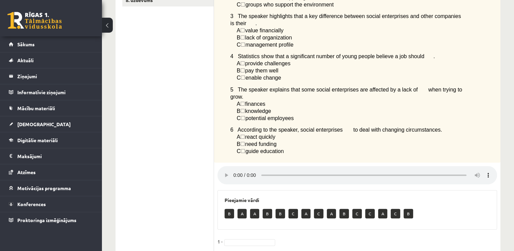
scroll to position [241, 0]
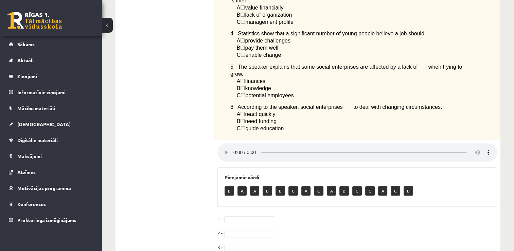
click at [244, 190] on p "A" at bounding box center [241, 191] width 9 height 10
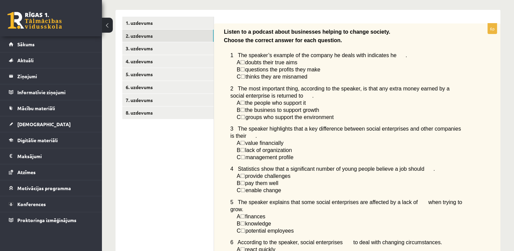
scroll to position [105, 0]
click at [212, 46] on link "3. uzdevums" at bounding box center [167, 48] width 91 height 13
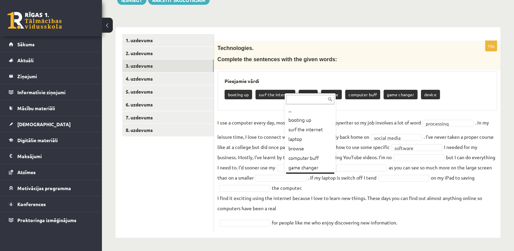
scroll to position [8, 0]
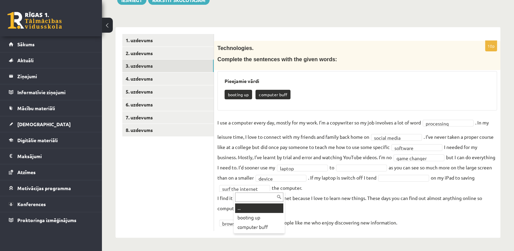
drag, startPoint x: 268, startPoint y: 187, endPoint x: 277, endPoint y: 204, distance: 18.4
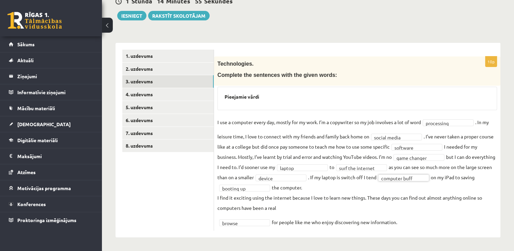
scroll to position [72, 0]
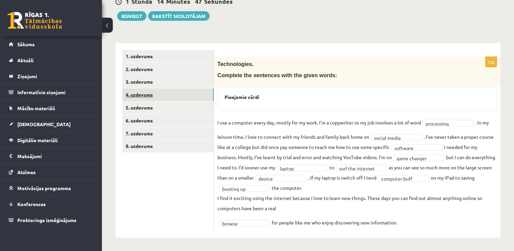
click at [167, 92] on link "4. uzdevums" at bounding box center [167, 94] width 91 height 13
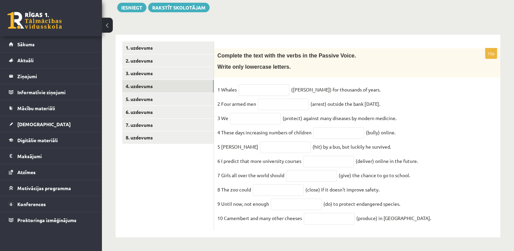
scroll to position [86, 0]
click at [260, 84] on input "text" at bounding box center [263, 90] width 51 height 12
type input "**********"
click at [284, 99] on input "text" at bounding box center [283, 105] width 51 height 12
type input "*"
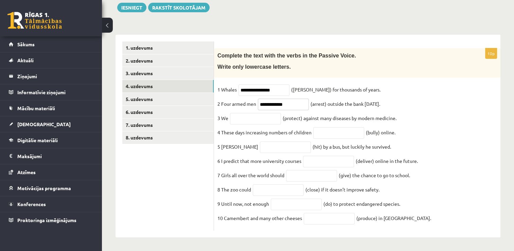
type input "**********"
click at [270, 113] on input "text" at bounding box center [255, 119] width 51 height 12
type input "*"
type input "**********"
click at [326, 134] on input "text" at bounding box center [338, 133] width 51 height 12
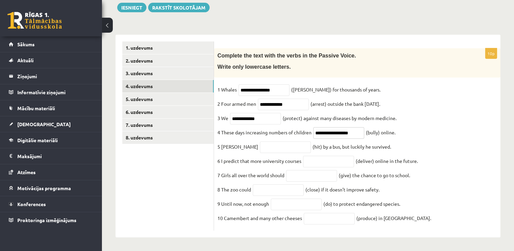
type input "**********"
click at [260, 141] on input "text" at bounding box center [285, 147] width 51 height 12
drag, startPoint x: 247, startPoint y: 145, endPoint x: 270, endPoint y: 146, distance: 22.5
click at [270, 146] on input "*******" at bounding box center [285, 147] width 51 height 12
type input "*"
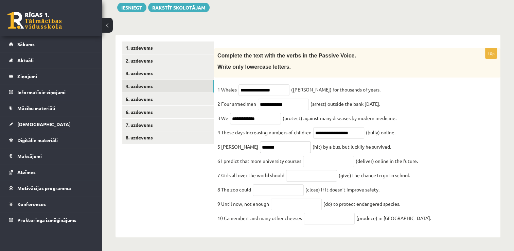
type input "*******"
click at [334, 165] on input "text" at bounding box center [328, 162] width 51 height 12
type input "**********"
click at [311, 176] on input "text" at bounding box center [311, 176] width 51 height 12
drag, startPoint x: 514, startPoint y: 3, endPoint x: 518, endPoint y: 5, distance: 4.7
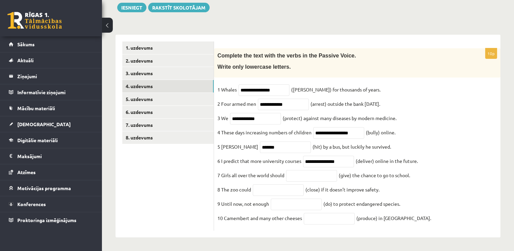
click at [514, 5] on html "0 Dāvanas 60 mP 80 xp [PERSON_NAME] Vanaģelis Sākums Aktuāli Kā mācīties [PERSO…" at bounding box center [257, 44] width 514 height 251
click at [324, 172] on input "text" at bounding box center [311, 176] width 51 height 12
type input "********"
click at [266, 188] on input "text" at bounding box center [278, 190] width 51 height 12
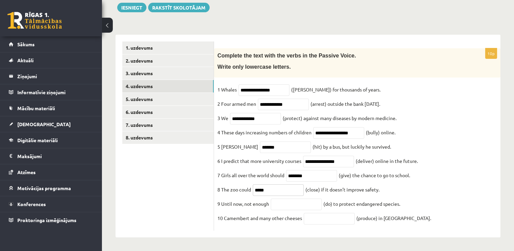
type input "*****"
click at [276, 198] on input "text" at bounding box center [296, 204] width 51 height 12
type input "**********"
click at [310, 214] on input "text" at bounding box center [329, 219] width 51 height 12
type input "**********"
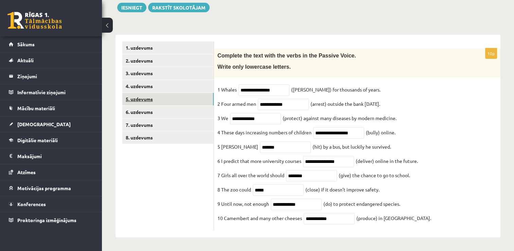
click at [190, 93] on link "5. uzdevums" at bounding box center [167, 99] width 91 height 13
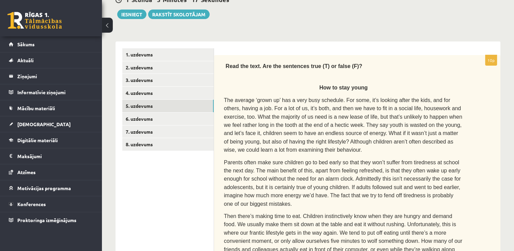
scroll to position [15, 0]
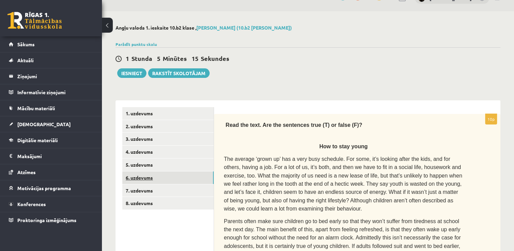
click at [188, 178] on link "6. uzdevums" at bounding box center [167, 177] width 91 height 13
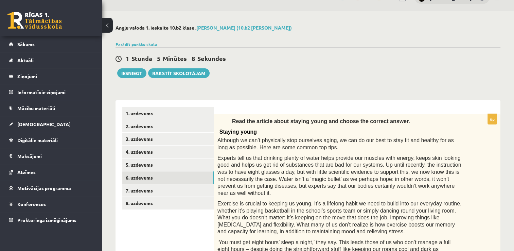
click at [144, 46] on div "Parādīt punktu skalu Atzīme No Līdz 1 0 16 2 17 24 3 25 32 4 33 40 5 41 48 6 49…" at bounding box center [308, 44] width 385 height 6
click at [150, 45] on link "Parādīt punktu skalu" at bounding box center [136, 43] width 41 height 5
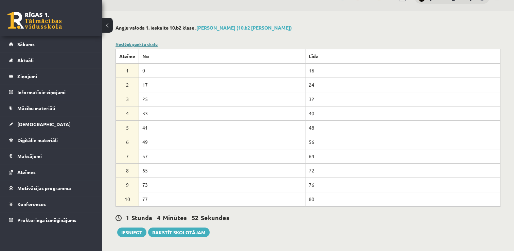
click at [141, 45] on link "Noslēpt punktu skalu" at bounding box center [137, 43] width 42 height 5
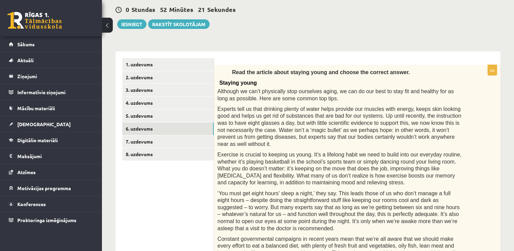
scroll to position [37, 0]
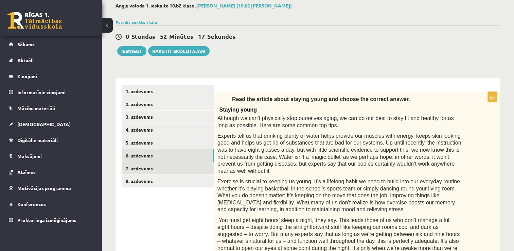
click at [160, 171] on link "7. uzdevums" at bounding box center [167, 168] width 91 height 13
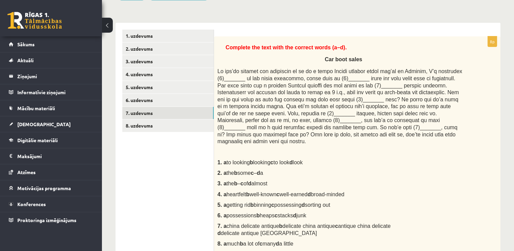
scroll to position [82, 0]
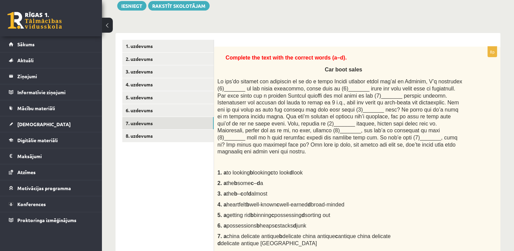
click at [271, 212] on div "Complete the text with the correct words (a–d). Car boot sales 1. a to looking …" at bounding box center [357, 156] width 286 height 218
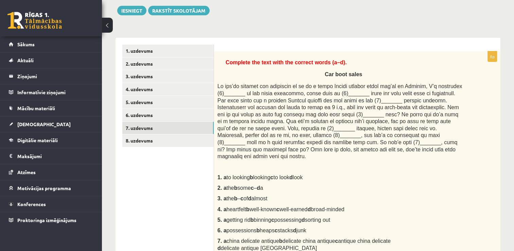
scroll to position [69, 0]
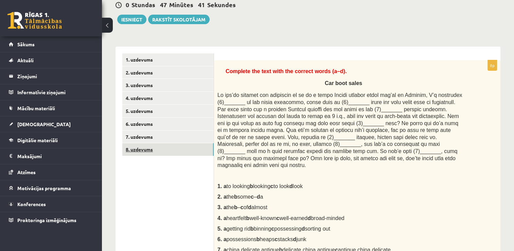
click at [155, 149] on link "8. uzdevums" at bounding box center [167, 149] width 91 height 13
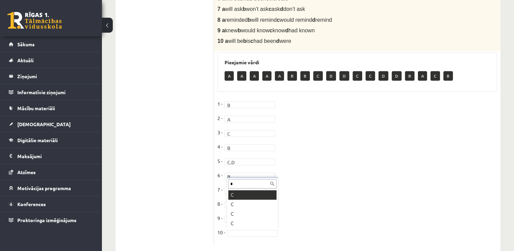
scroll to position [0, 0]
type input "*"
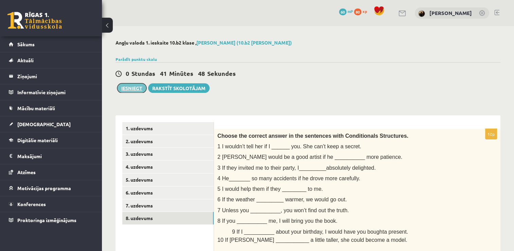
click at [127, 89] on button "Iesniegt" at bounding box center [131, 88] width 29 height 10
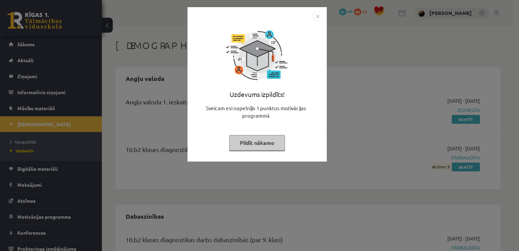
click at [347, 96] on div "Uzdevums izpildīts! Sveicam esi nopelnījis 1 punktus motivācijas programmā Pild…" at bounding box center [259, 125] width 519 height 251
click at [151, 90] on div "Uzdevums izpildīts! Sveicam esi nopelnījis 1 punktus motivācijas programmā Pild…" at bounding box center [259, 125] width 519 height 251
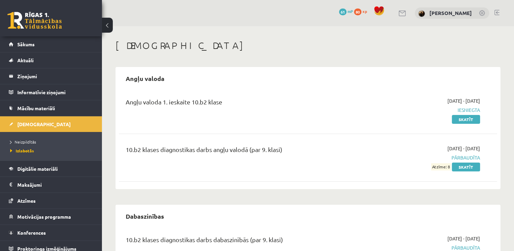
click at [494, 12] on link at bounding box center [496, 12] width 5 height 5
